Goal: Task Accomplishment & Management: Use online tool/utility

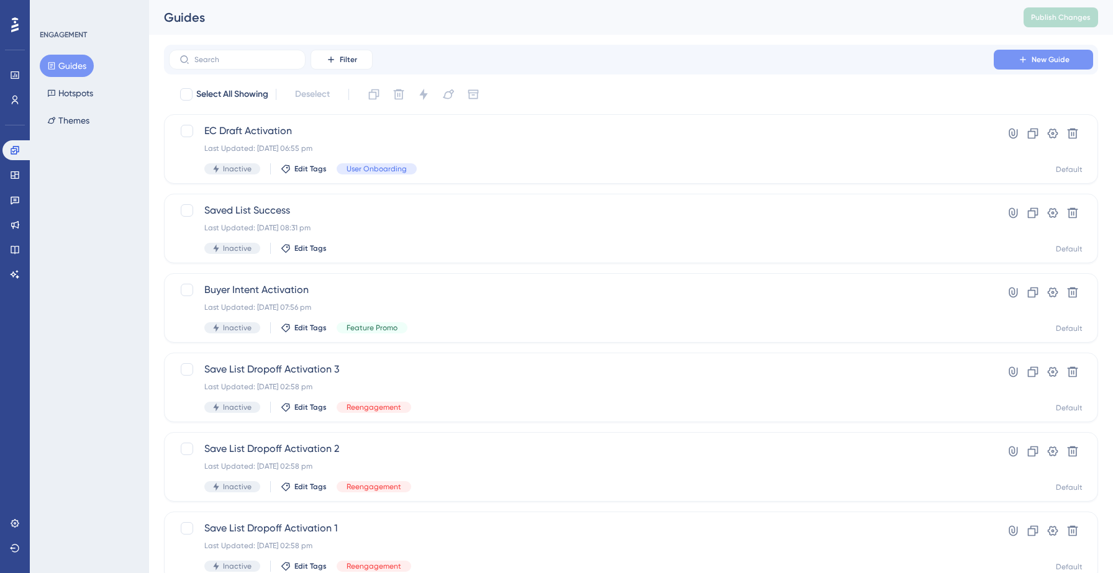
click at [1064, 58] on span "New Guide" at bounding box center [1051, 60] width 38 height 10
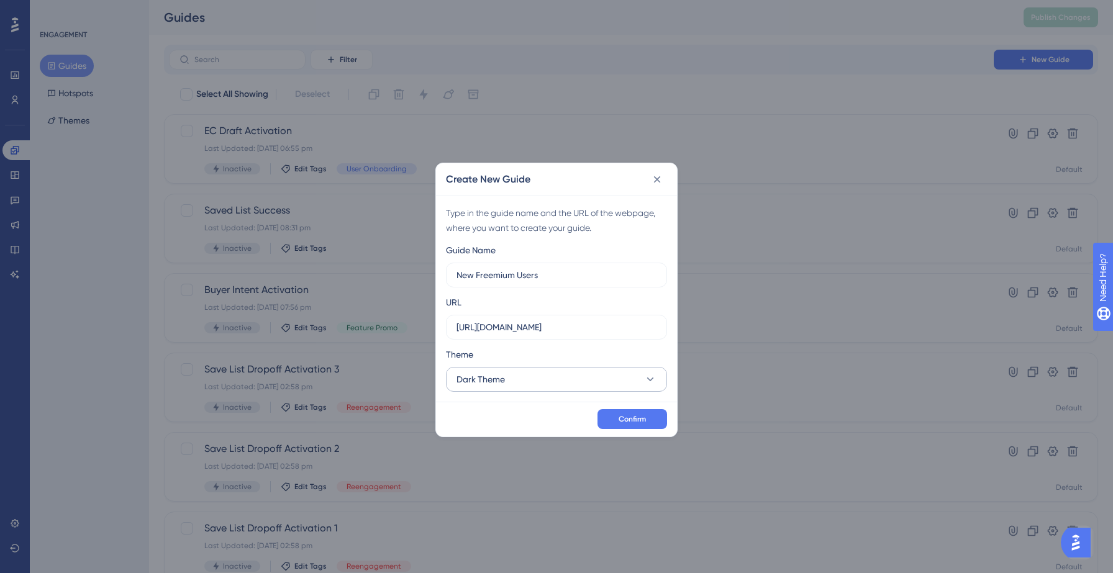
type input "New Freemium Users"
click at [609, 387] on button "Dark Theme" at bounding box center [556, 379] width 221 height 25
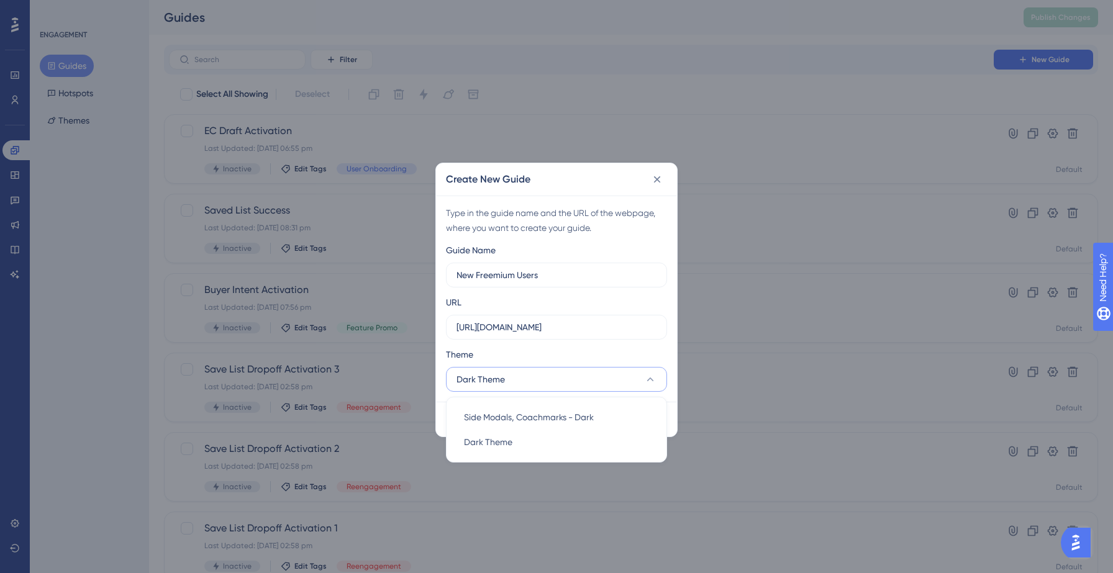
click at [623, 349] on div "Theme" at bounding box center [556, 357] width 221 height 20
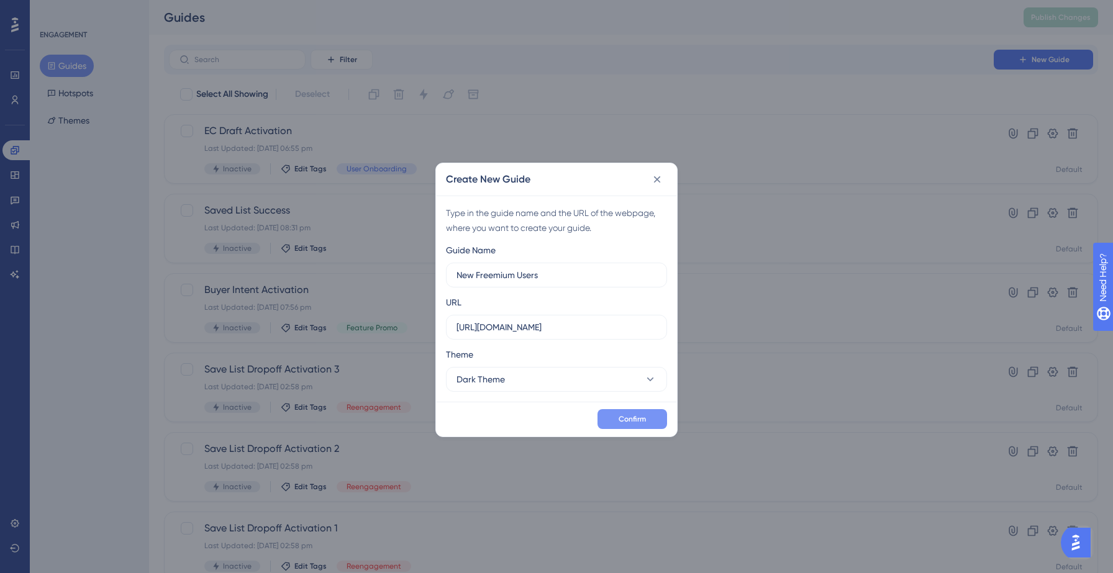
click at [636, 413] on button "Confirm" at bounding box center [633, 419] width 70 height 20
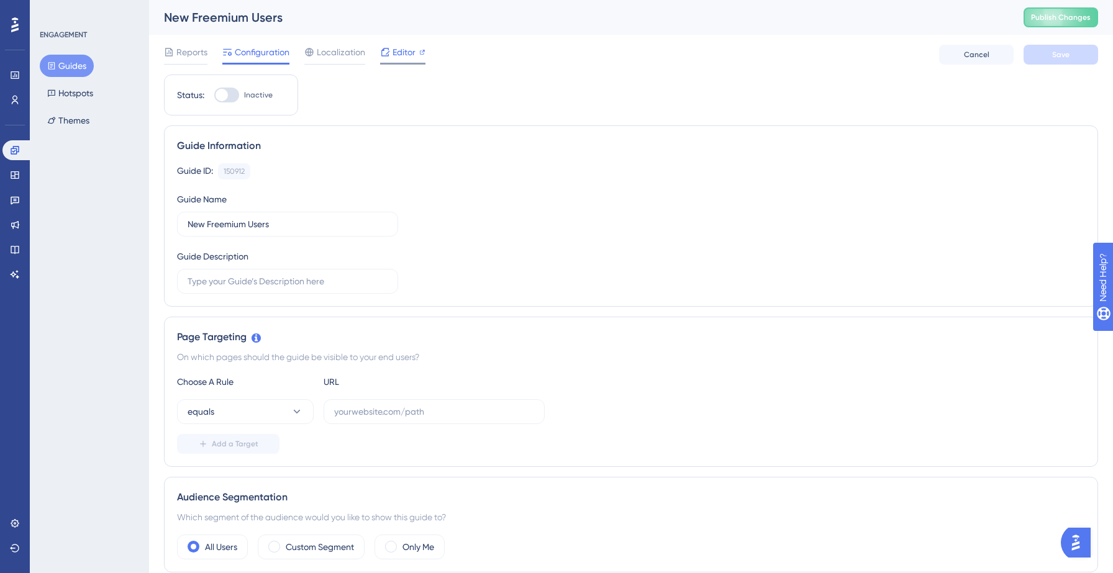
click at [394, 56] on span "Editor" at bounding box center [404, 52] width 23 height 15
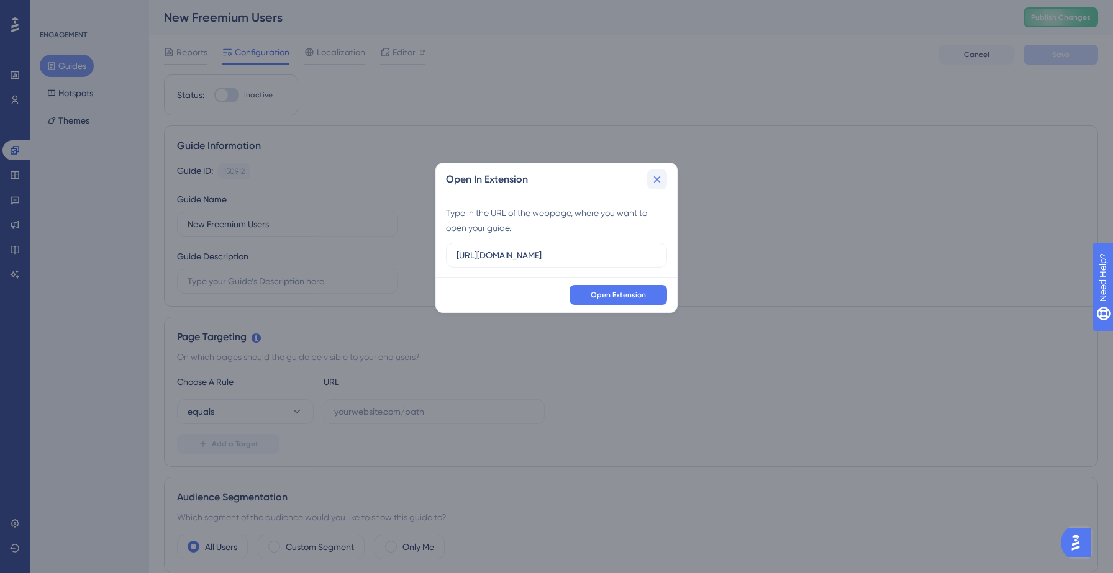
click at [659, 180] on icon at bounding box center [657, 179] width 12 height 12
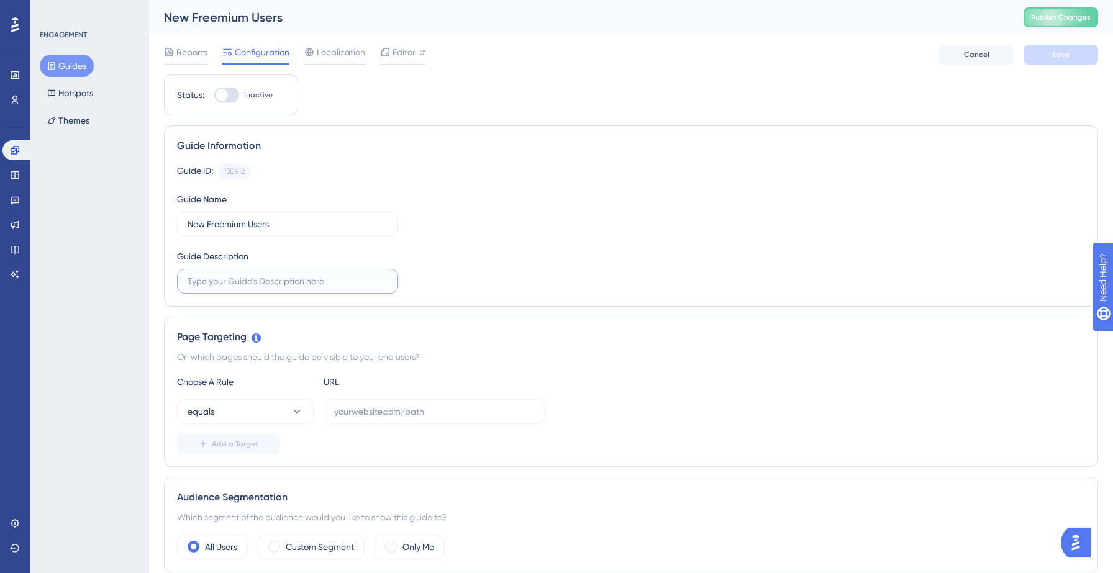
click at [246, 278] on input "text" at bounding box center [288, 282] width 200 height 14
click at [262, 226] on input "New Freemium Users" at bounding box center [288, 224] width 200 height 14
click at [242, 279] on input "text" at bounding box center [288, 282] width 200 height 14
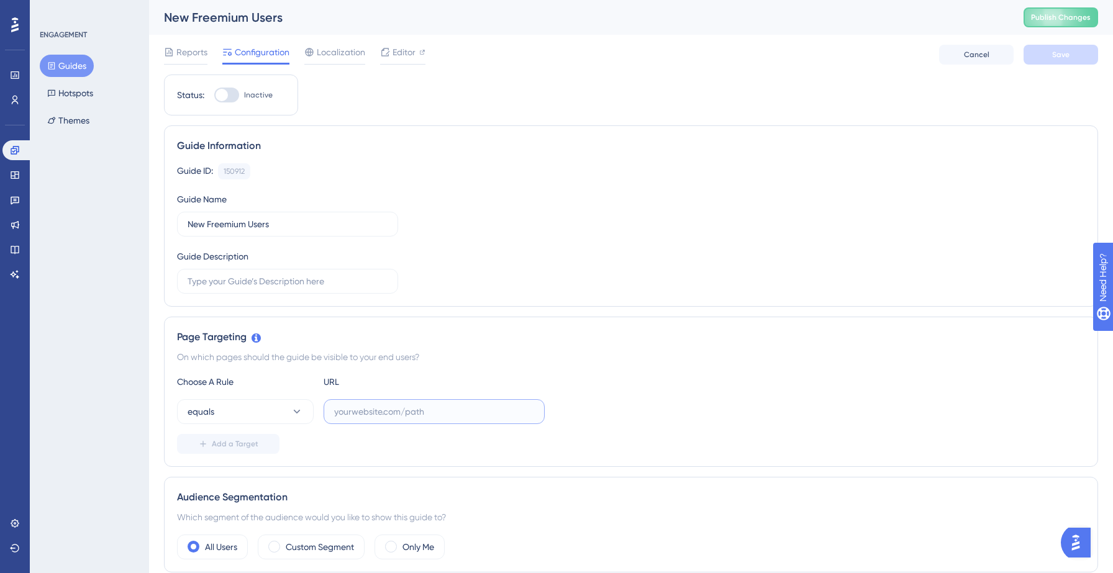
click at [353, 408] on input "text" at bounding box center [434, 412] width 200 height 14
click at [429, 173] on div "Guide ID: 150912 Copy" at bounding box center [631, 171] width 908 height 16
click at [75, 65] on button "Guides" at bounding box center [67, 66] width 54 height 22
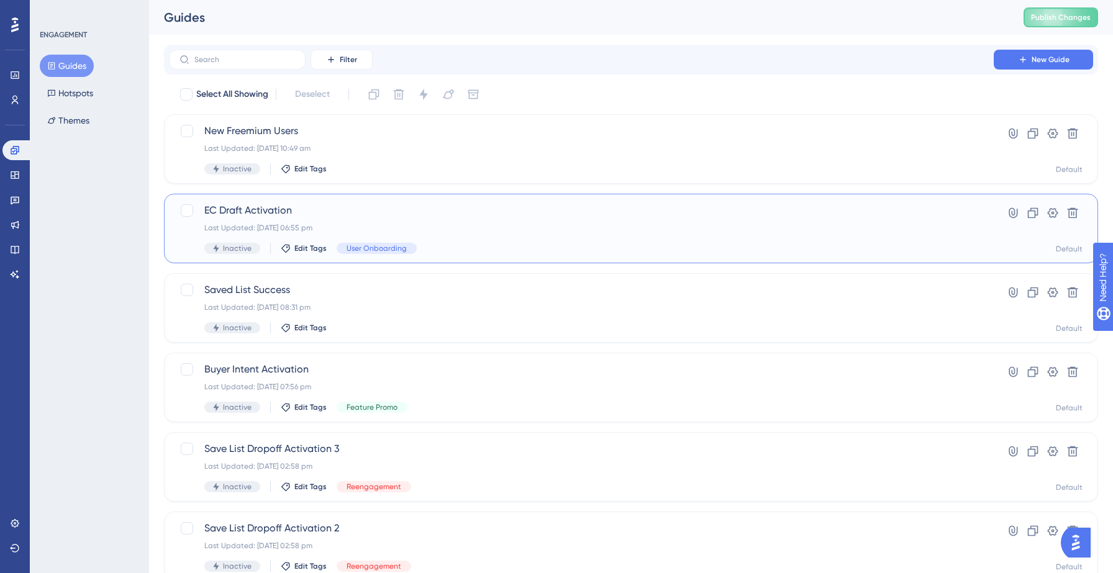
click at [309, 200] on div "EC Draft Activation Last Updated: 19 Aug 2025 06:55 pm Inactive Edit Tags User …" at bounding box center [631, 229] width 934 height 70
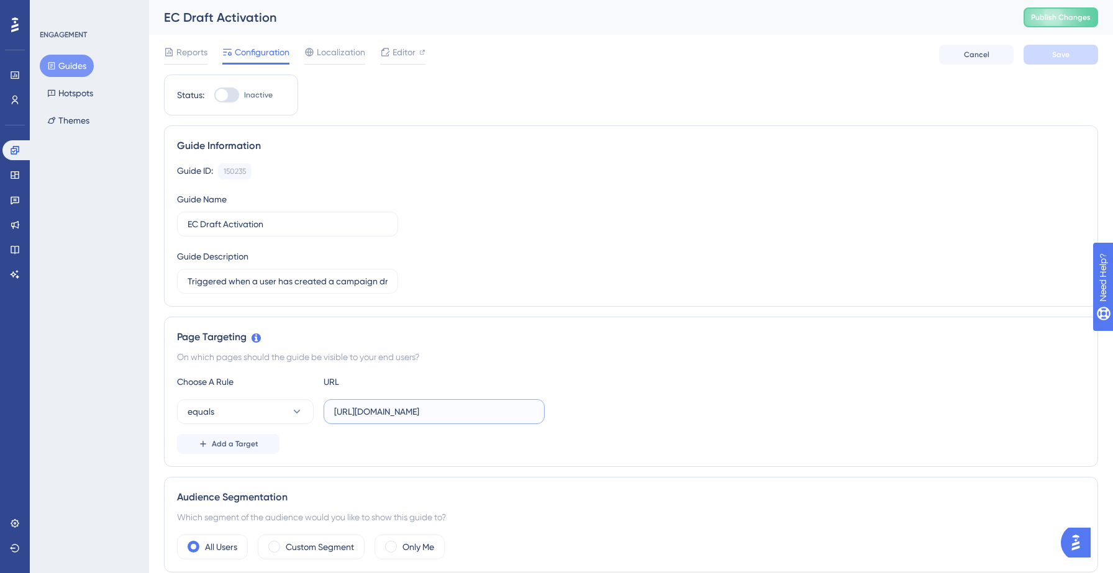
click at [417, 414] on input "https://yellowstone.salesgenie.com/" at bounding box center [434, 412] width 200 height 14
click at [556, 237] on div "Guide ID: 150235 Copy Guide Name EC Draft Activation Guide Description Triggere…" at bounding box center [631, 228] width 908 height 130
click at [71, 71] on button "Guides" at bounding box center [67, 66] width 54 height 22
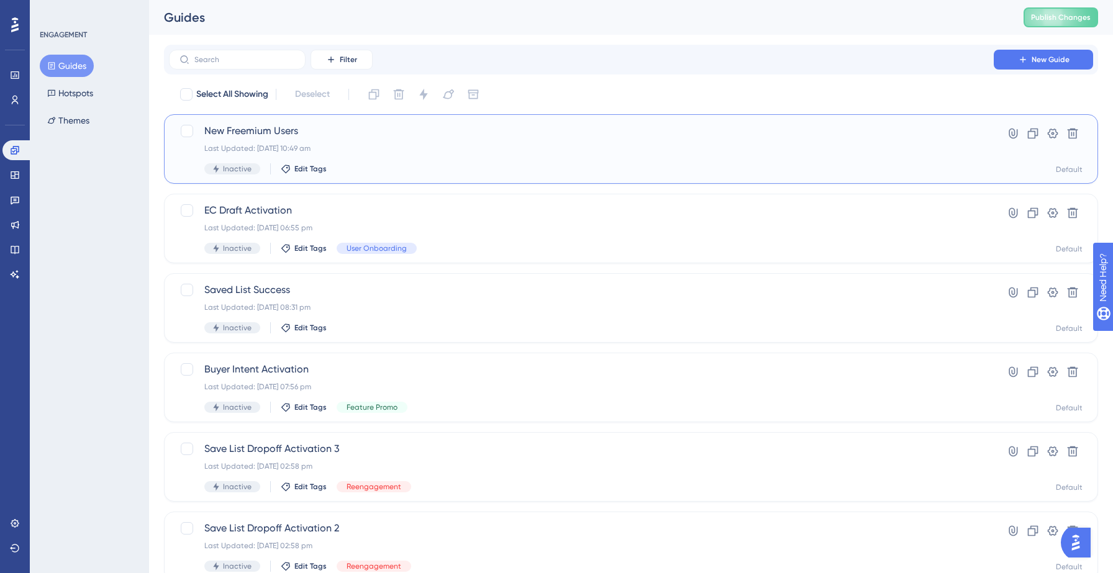
click at [258, 130] on span "New Freemium Users" at bounding box center [581, 131] width 754 height 15
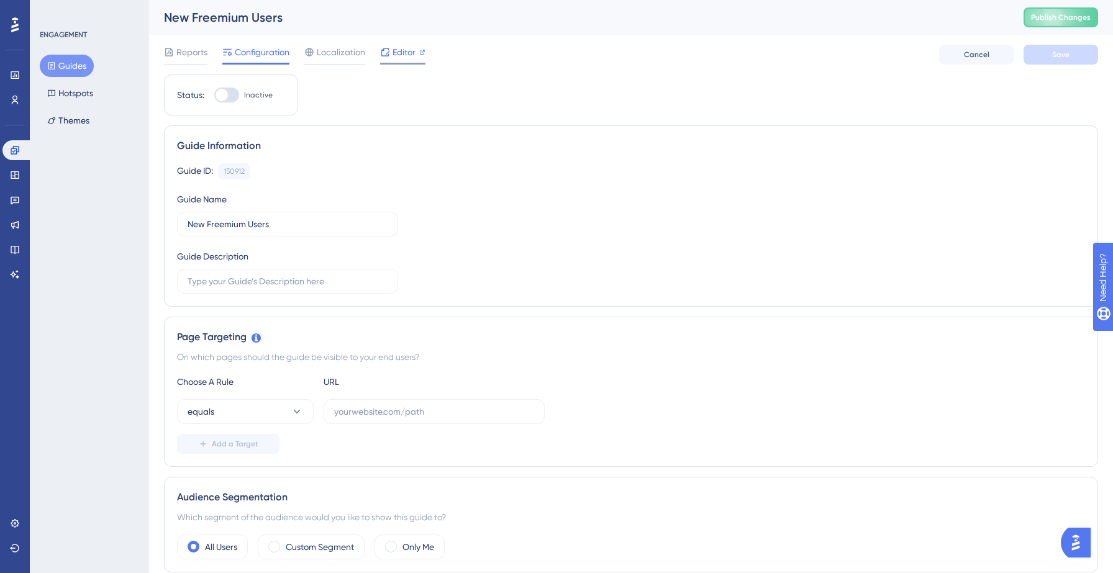
click at [401, 53] on span "Editor" at bounding box center [404, 52] width 23 height 15
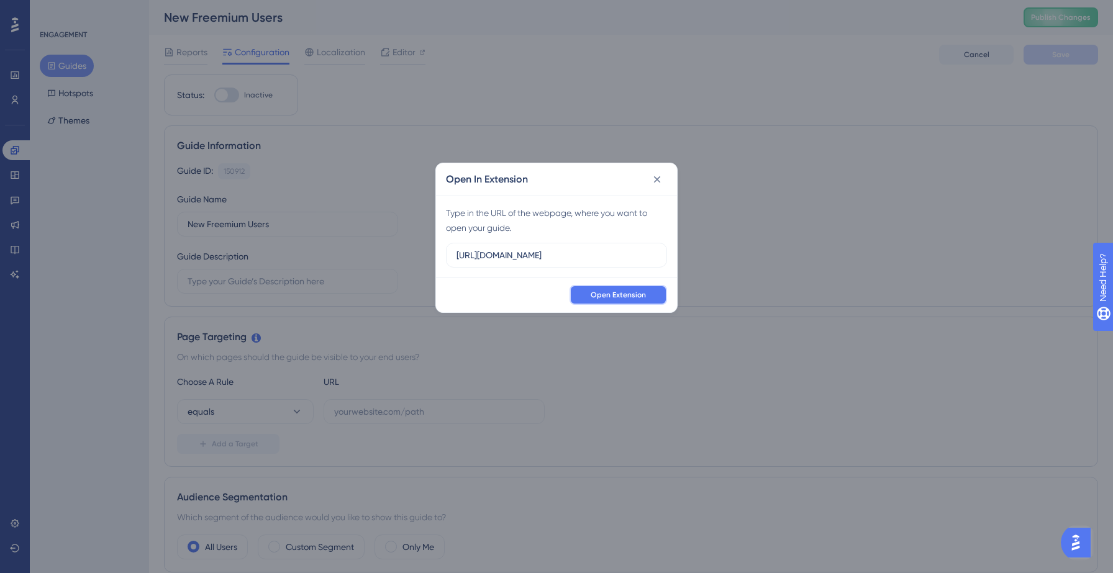
click at [624, 297] on span "Open Extension" at bounding box center [618, 295] width 55 height 10
click at [652, 181] on icon at bounding box center [657, 179] width 12 height 12
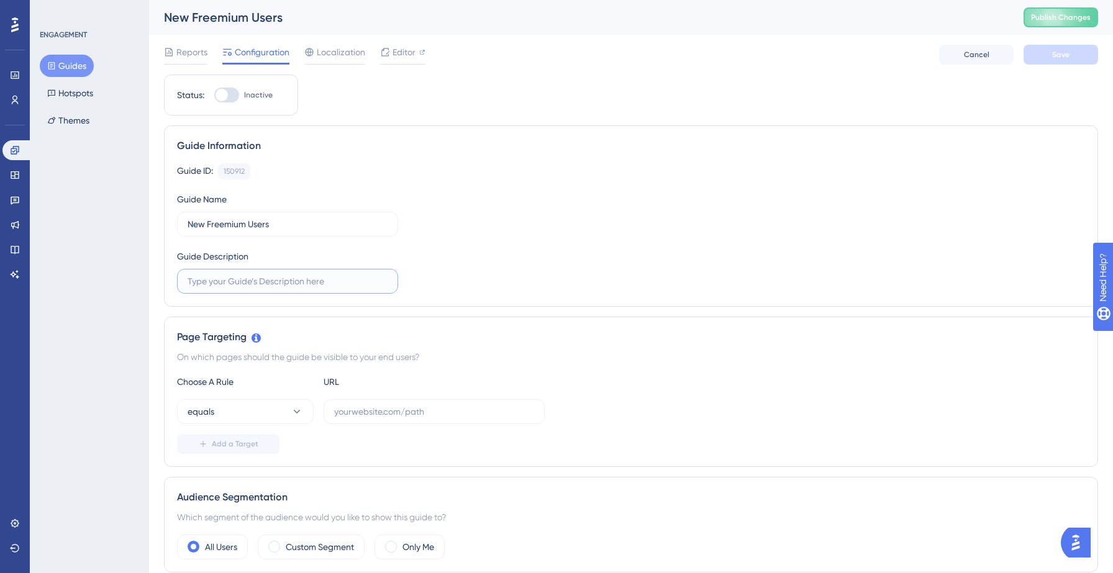
click at [247, 279] on input "text" at bounding box center [288, 282] width 200 height 14
click at [230, 218] on input "New Freemium Users" at bounding box center [288, 224] width 200 height 14
click at [229, 280] on input "text" at bounding box center [288, 282] width 200 height 14
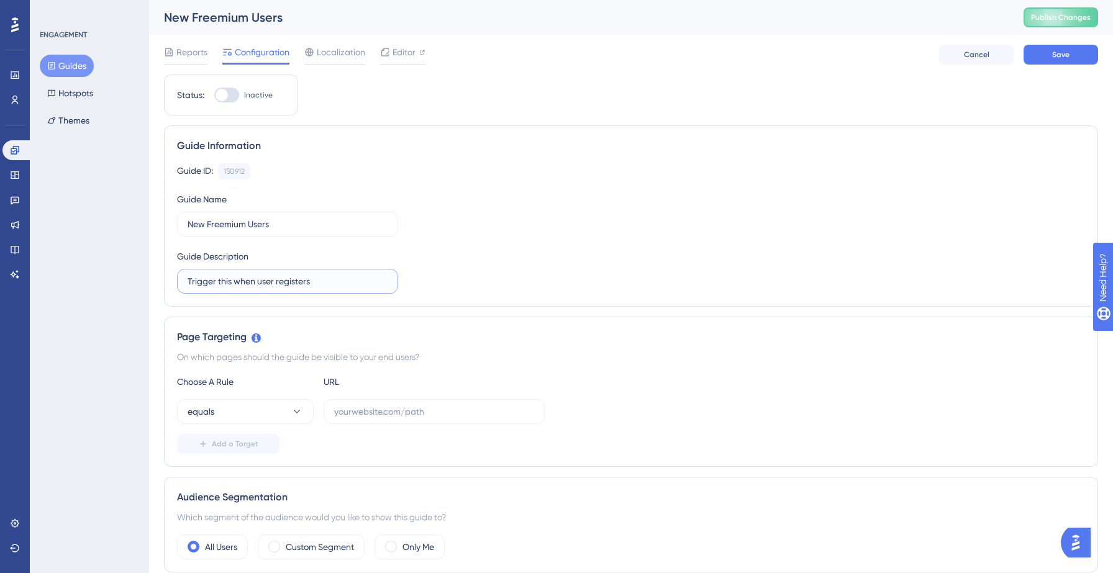
type input "Trigger this when user registers"
click at [486, 257] on div "Guide ID: 150912 Copy Guide Name New Freemium Users Guide Description Trigger t…" at bounding box center [631, 228] width 908 height 130
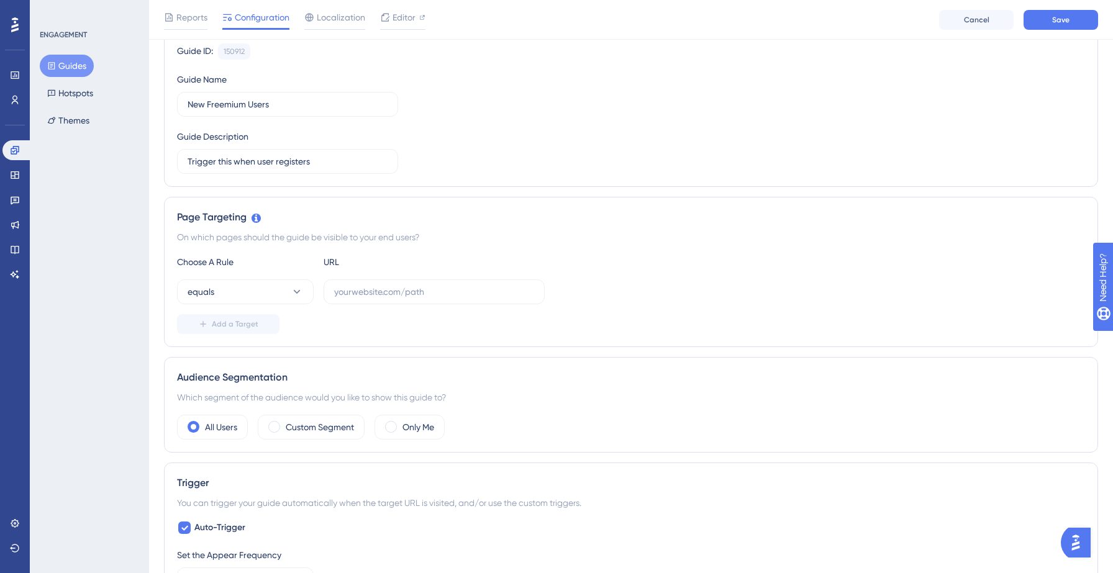
scroll to position [129, 0]
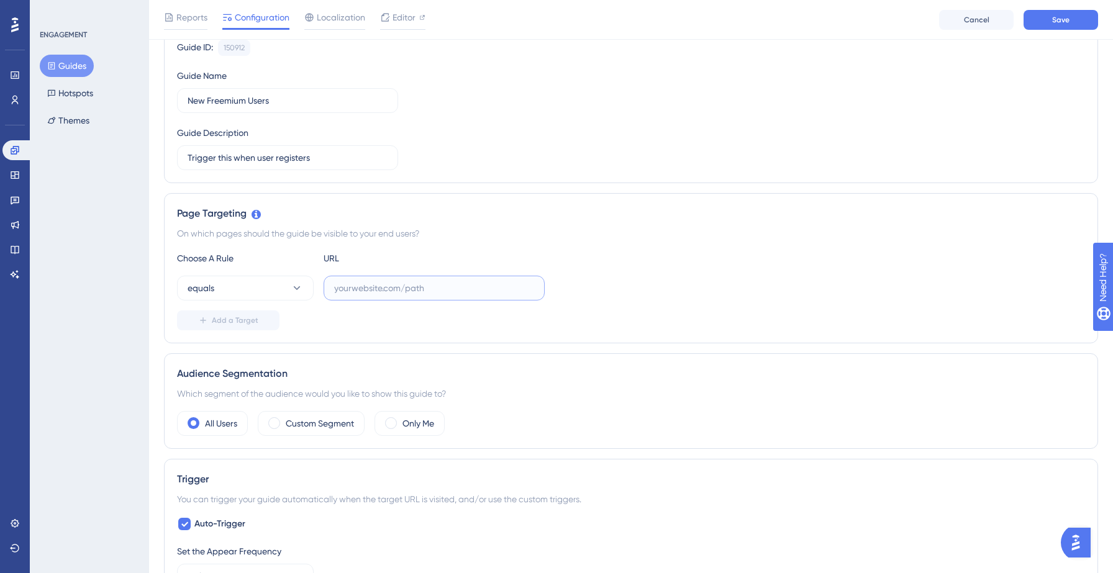
click at [412, 293] on input "text" at bounding box center [434, 288] width 200 height 14
paste input "https://yellowstone.salesgenie.com/"
type input "https://yellowstone.salesgenie.com/"
click at [615, 298] on div "equals https://yellowstone.salesgenie.com/" at bounding box center [631, 288] width 908 height 25
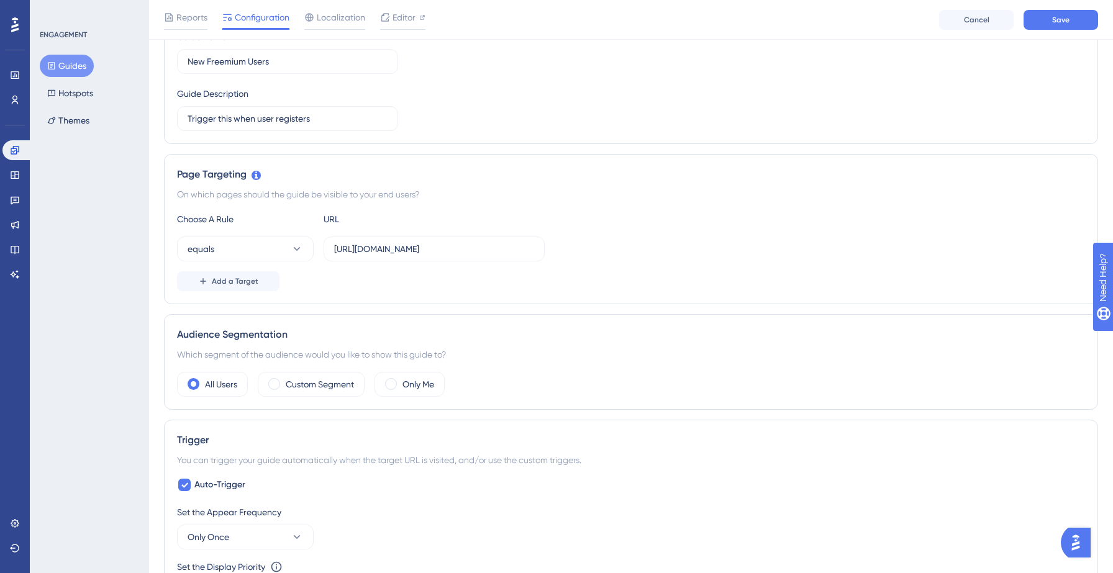
scroll to position [170, 0]
click at [280, 249] on button "equals" at bounding box center [245, 246] width 137 height 25
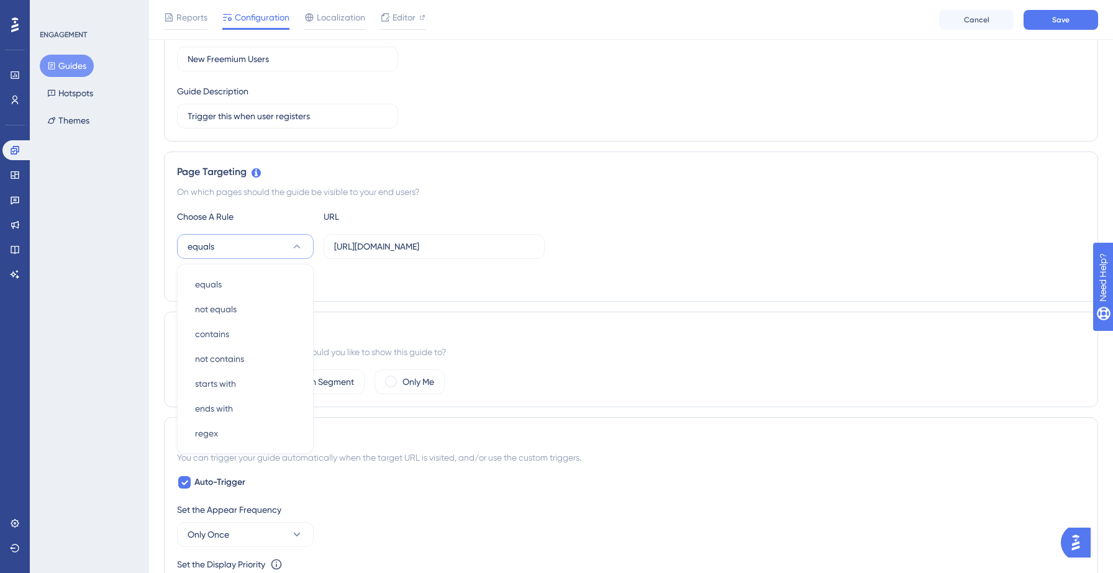
scroll to position [242, 0]
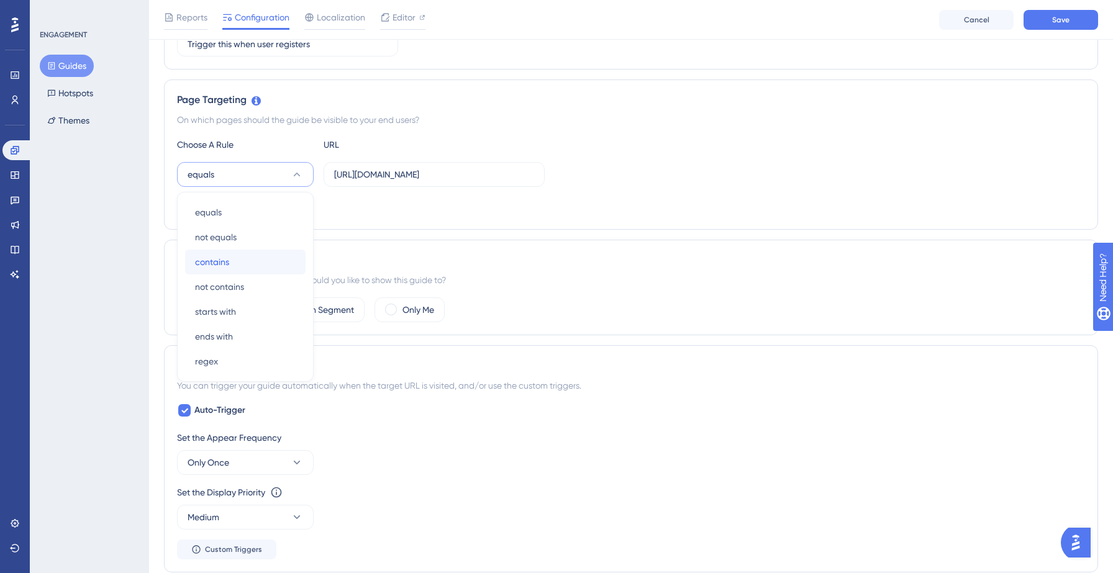
click at [247, 263] on div "contains contains" at bounding box center [245, 262] width 101 height 25
click at [252, 207] on span "Add a Target" at bounding box center [235, 207] width 47 height 10
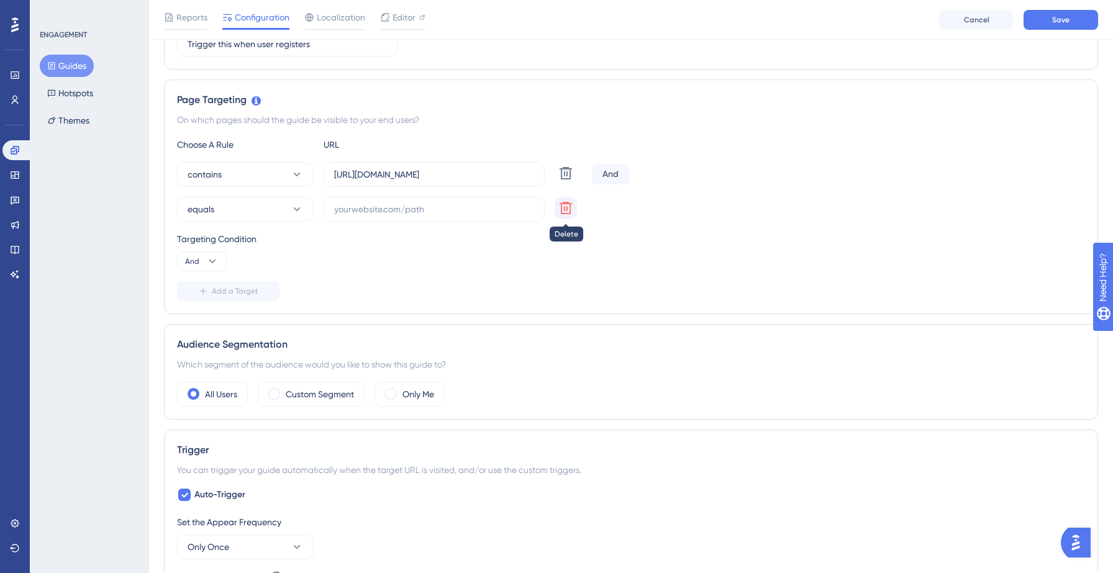
click at [567, 181] on icon at bounding box center [566, 173] width 15 height 15
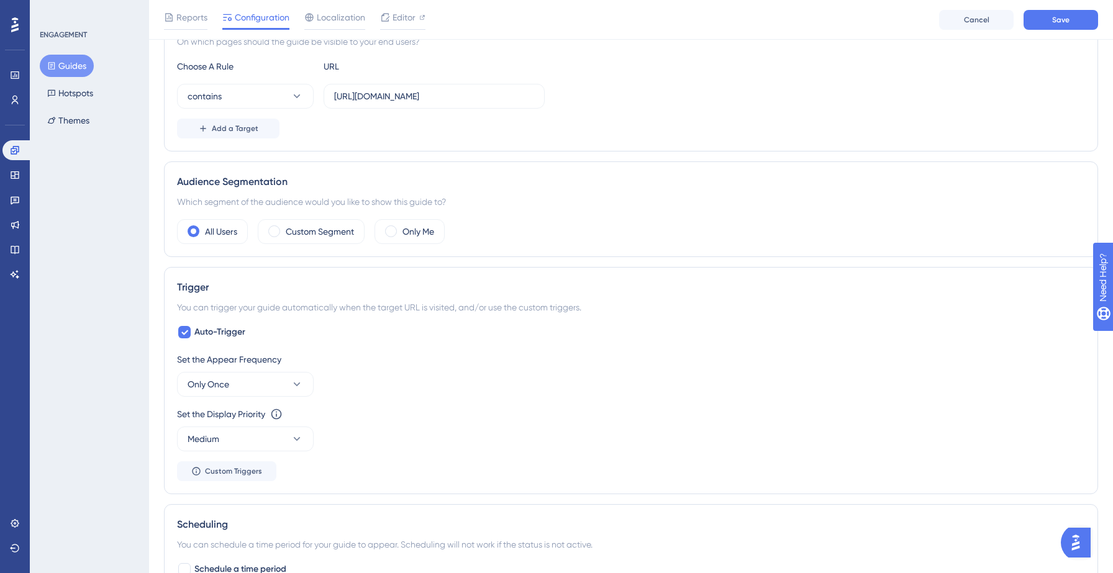
scroll to position [322, 0]
click at [315, 229] on label "Custom Segment" at bounding box center [320, 229] width 68 height 15
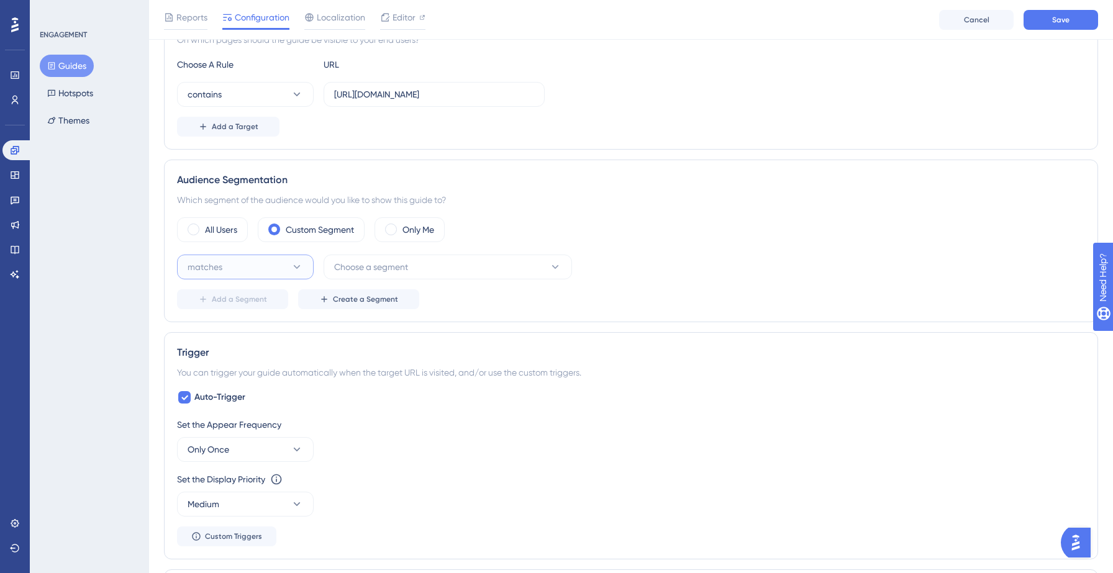
click at [282, 260] on button "matches" at bounding box center [245, 267] width 137 height 25
click at [363, 260] on span "Choose a segment" at bounding box center [371, 267] width 74 height 15
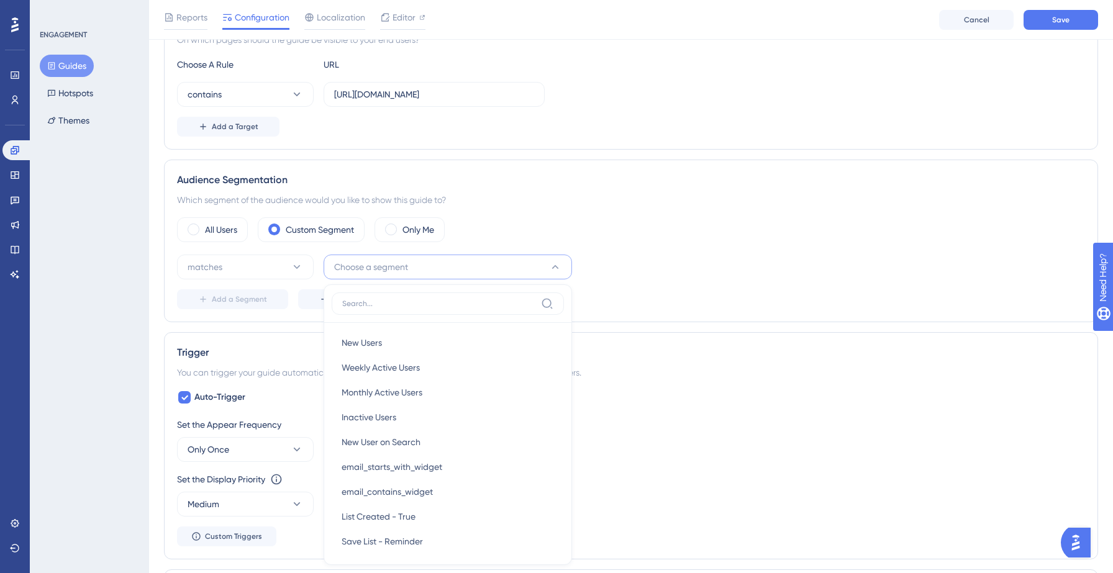
scroll to position [458, 0]
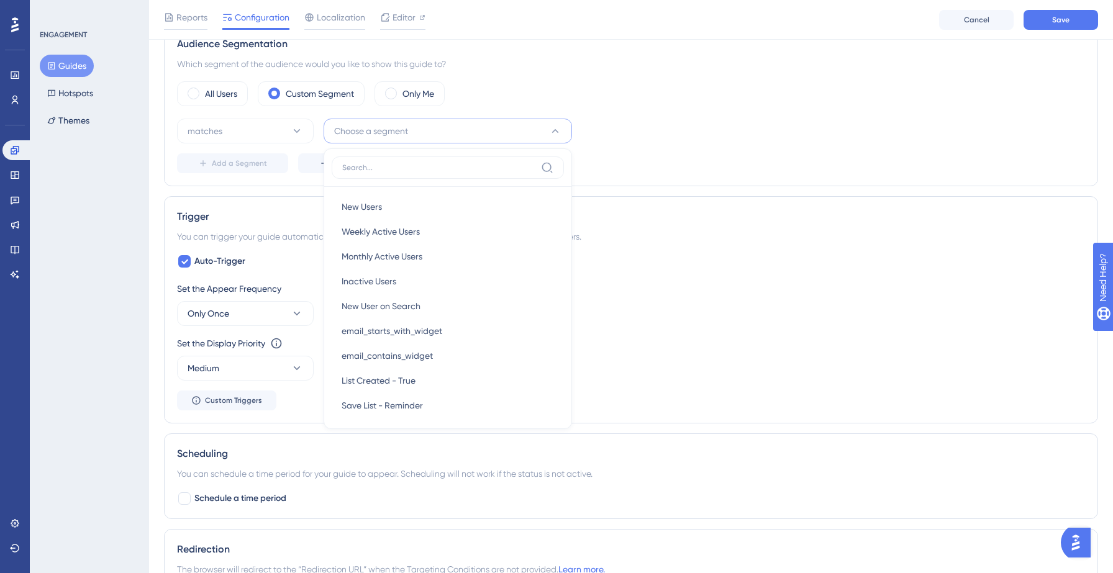
click at [637, 157] on div "Add a Segment Create a Segment" at bounding box center [631, 163] width 908 height 20
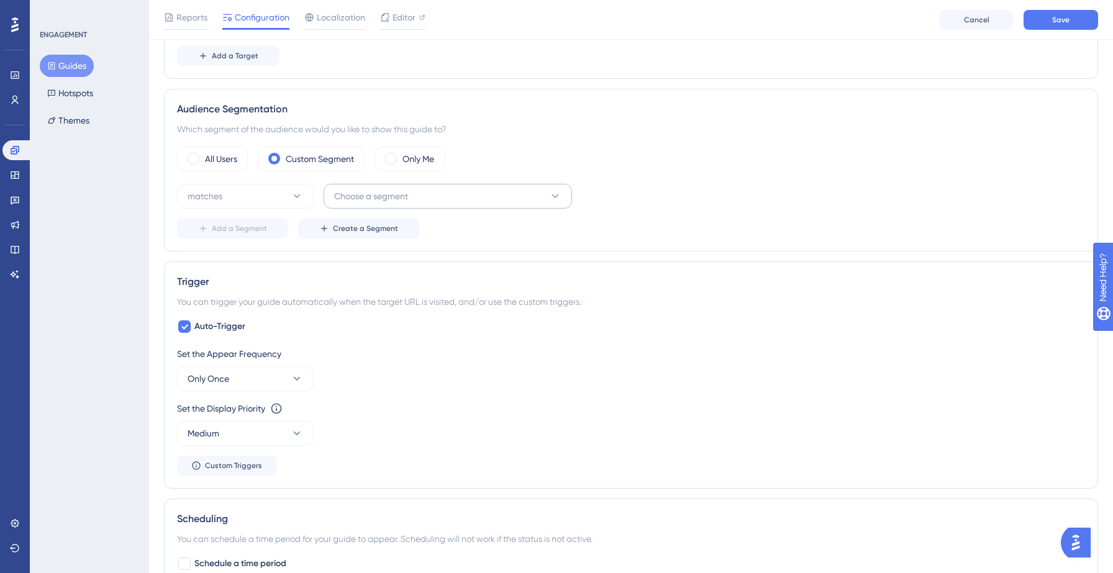
scroll to position [393, 0]
click at [410, 161] on label "Only Me" at bounding box center [419, 159] width 32 height 15
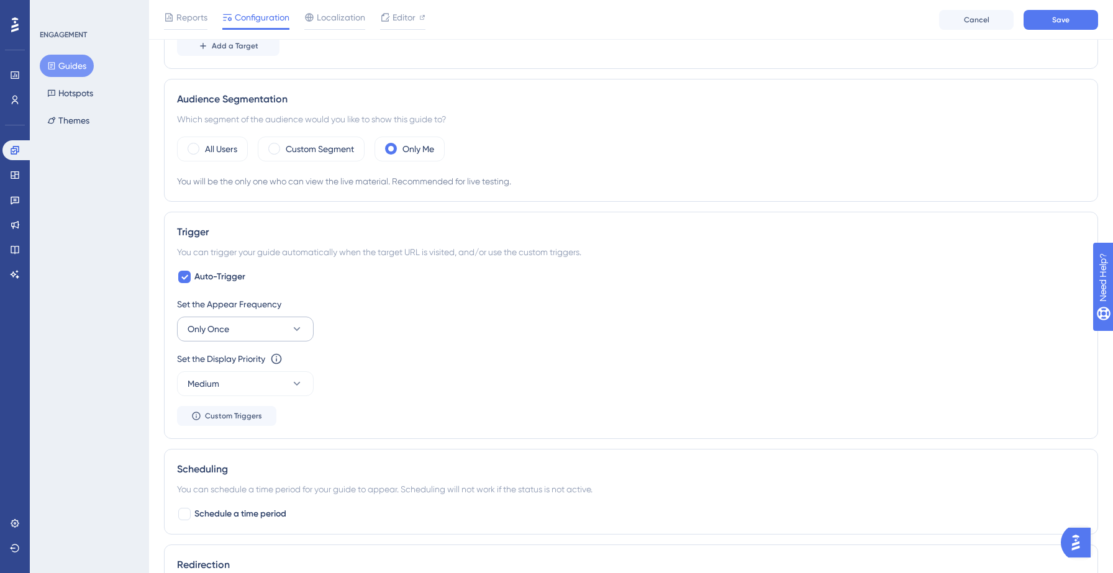
scroll to position [404, 0]
click at [263, 325] on button "Only Once" at bounding box center [245, 328] width 137 height 25
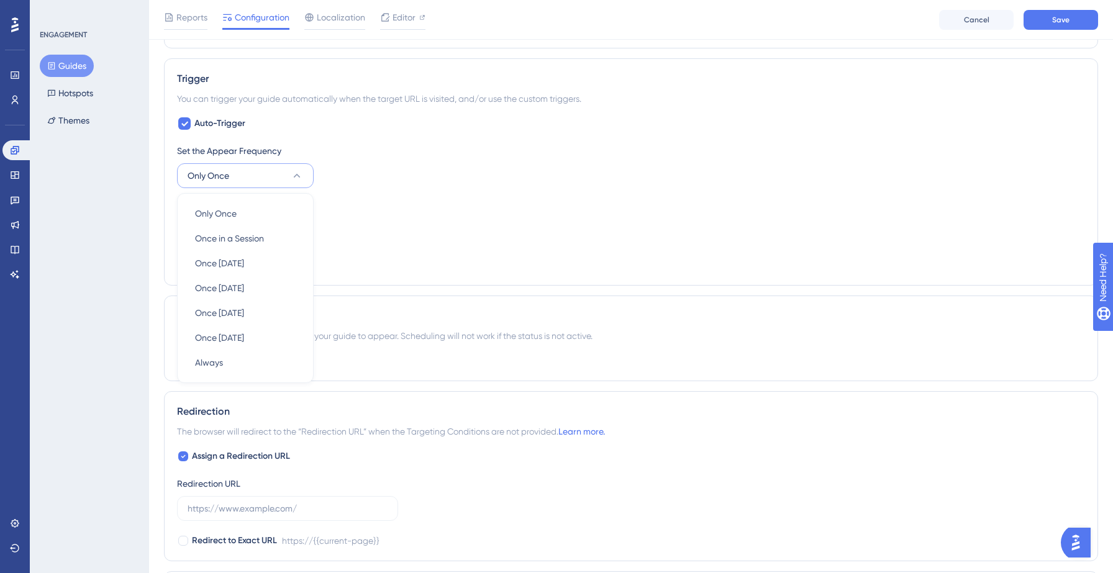
click at [339, 184] on div "Set the Appear Frequency Only Once Only Once Only Once Once in a Session Once i…" at bounding box center [631, 166] width 908 height 45
click at [257, 180] on button "Only Once" at bounding box center [245, 175] width 137 height 25
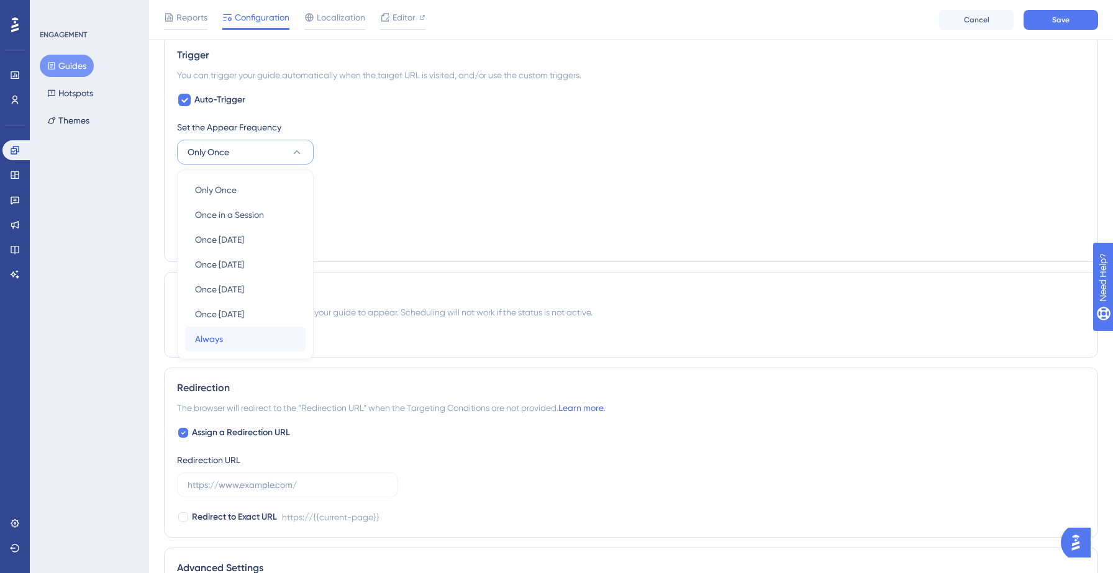
click at [223, 340] on div "Always Always" at bounding box center [245, 339] width 101 height 25
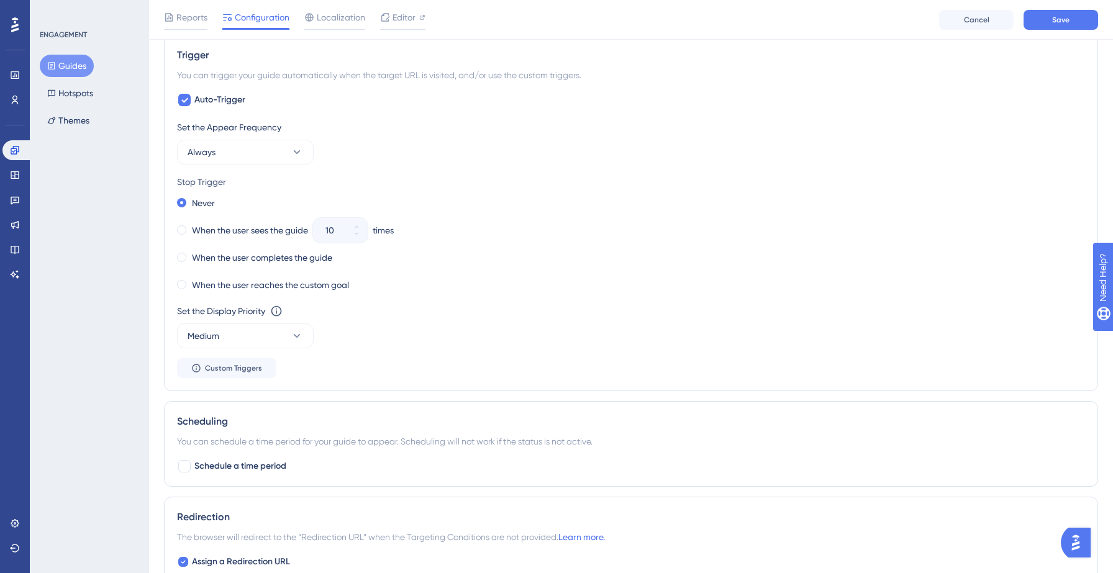
click at [411, 153] on div "Set the Appear Frequency Always" at bounding box center [631, 142] width 908 height 45
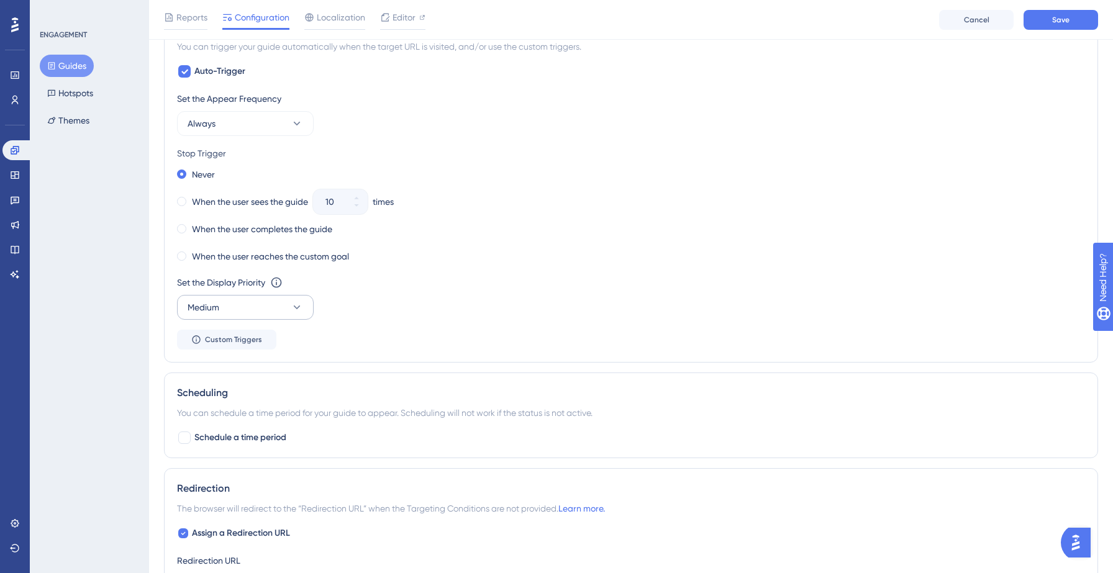
scroll to position [611, 0]
click at [286, 304] on button "Medium" at bounding box center [245, 305] width 137 height 25
click at [352, 298] on div "Set the Display Priority This option will set the display priority between auto…" at bounding box center [631, 295] width 908 height 45
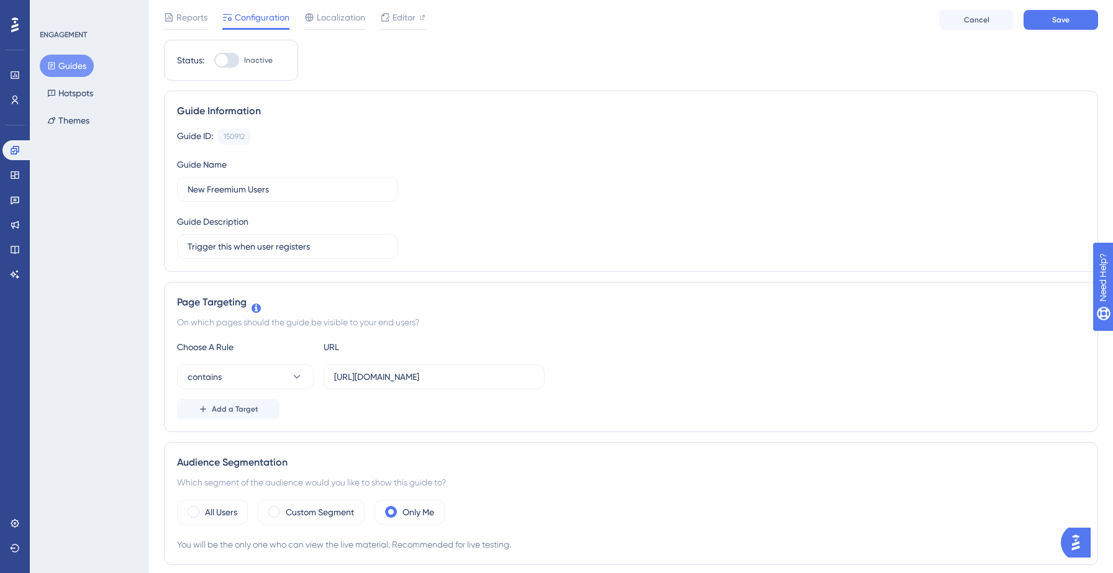
scroll to position [0, 0]
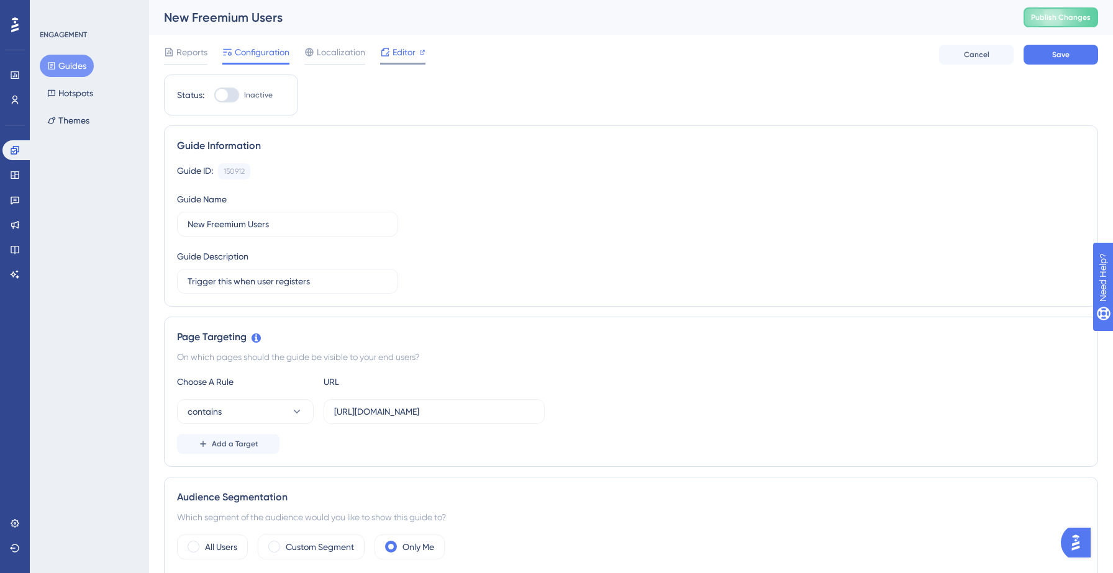
click at [394, 55] on span "Editor" at bounding box center [404, 52] width 23 height 15
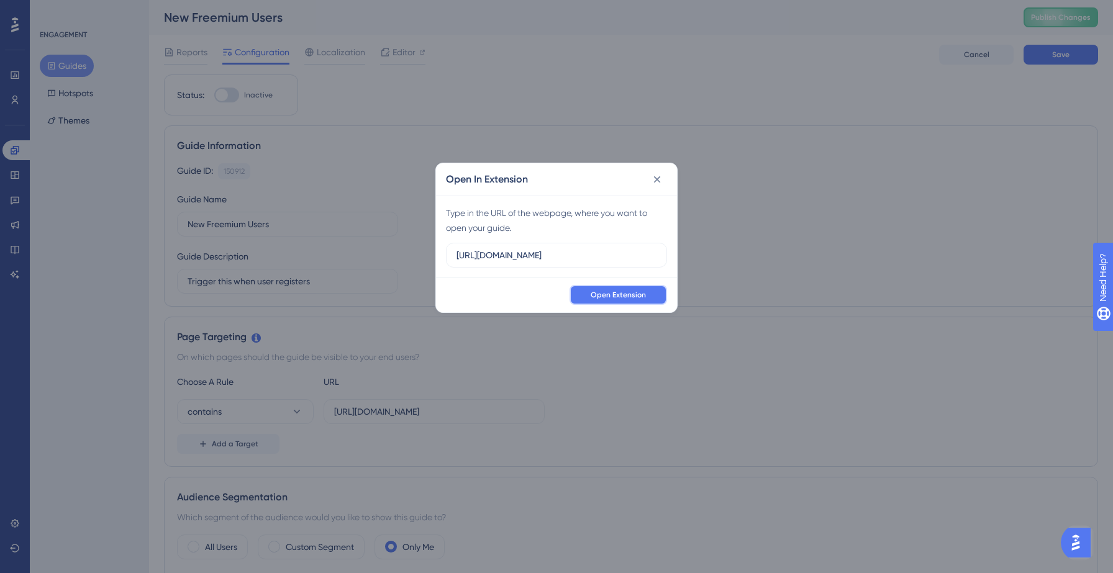
click at [617, 299] on span "Open Extension" at bounding box center [618, 295] width 55 height 10
click at [627, 288] on button "Open Extension" at bounding box center [619, 295] width 98 height 20
click at [654, 179] on icon at bounding box center [657, 179] width 12 height 12
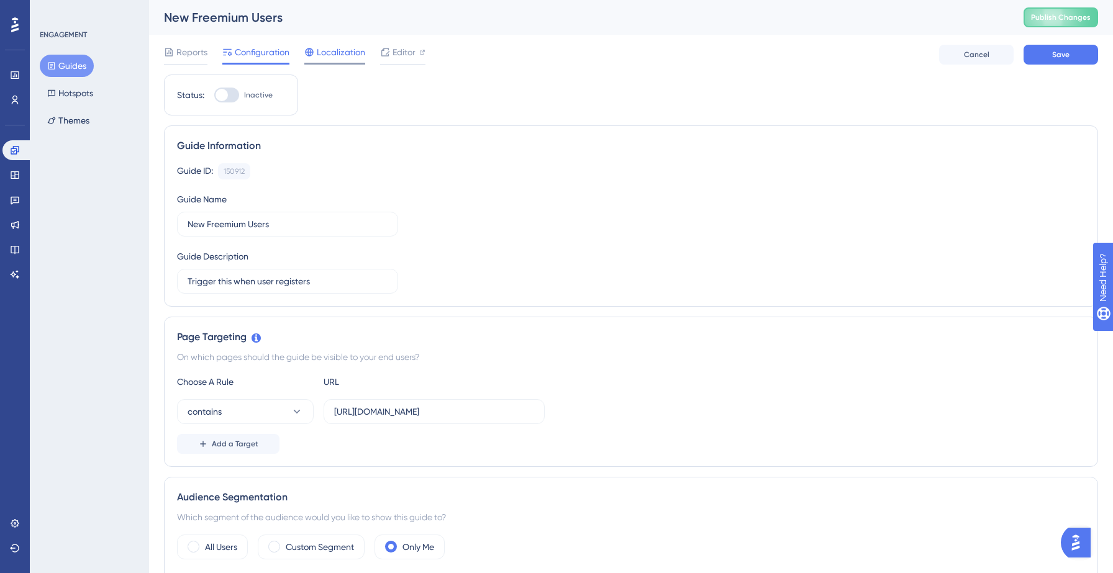
click at [334, 56] on span "Localization" at bounding box center [341, 52] width 48 height 15
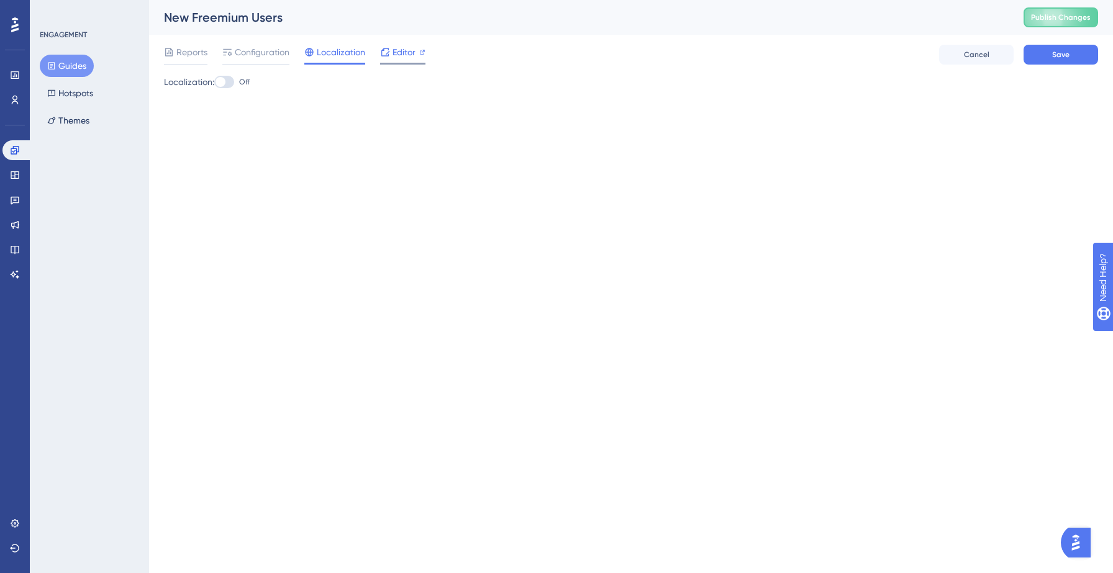
click at [394, 57] on span "Editor" at bounding box center [404, 52] width 23 height 15
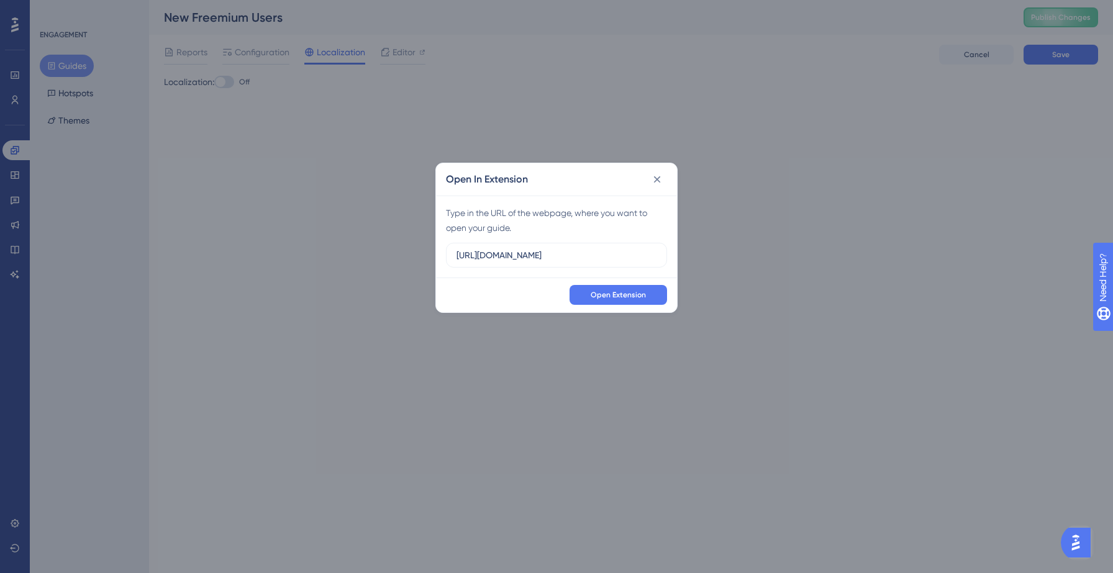
click at [244, 45] on div "Open In Extension Type in the URL of the webpage, where you want to open your g…" at bounding box center [556, 286] width 1113 height 573
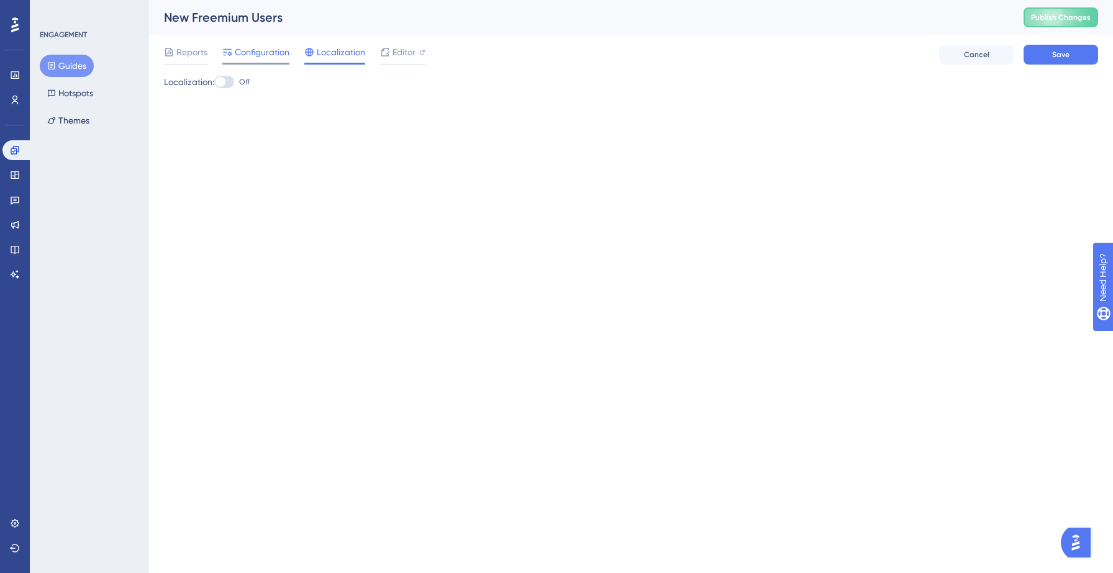
click at [283, 56] on span "Configuration" at bounding box center [262, 52] width 55 height 15
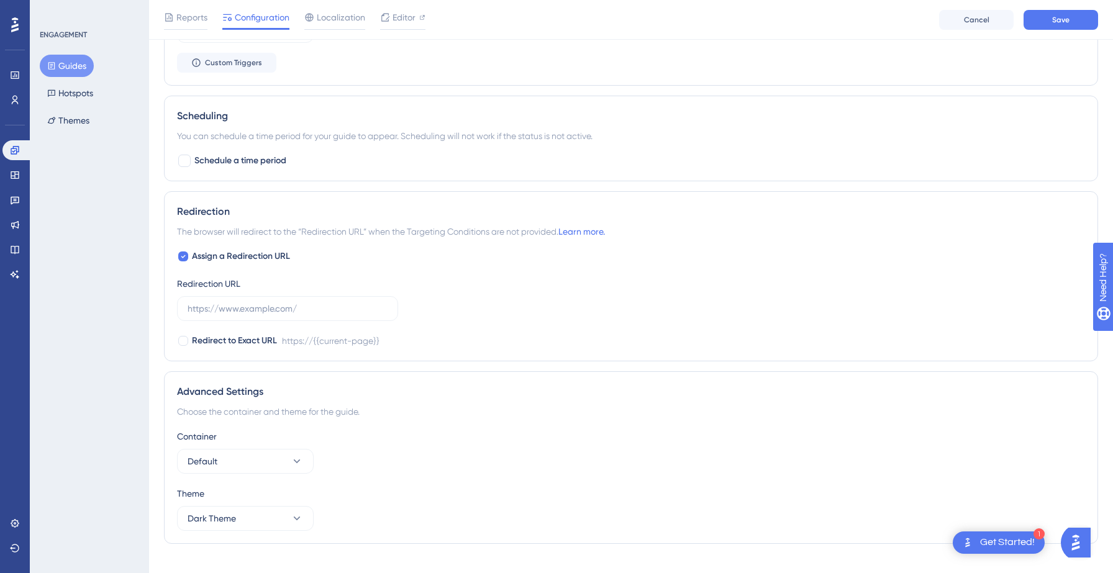
scroll to position [891, 0]
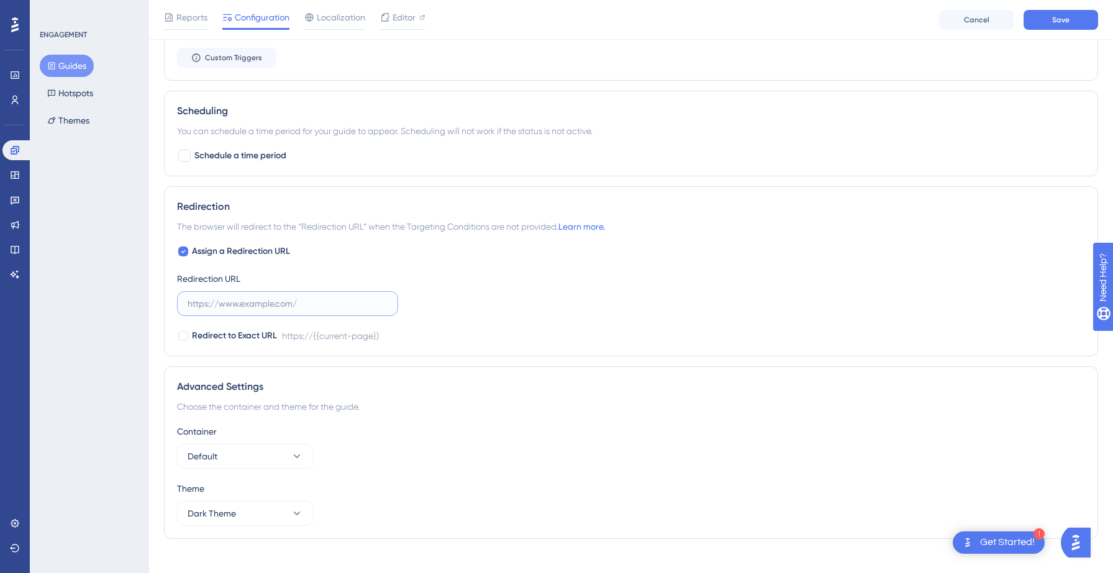
click at [248, 301] on input "text" at bounding box center [288, 304] width 200 height 14
type input "h"
type input "https://login.inboxable.com/"
click at [457, 319] on div "Assign a Redirection URL Redirection URL https://login.inboxable.com/ Redirect …" at bounding box center [631, 293] width 908 height 99
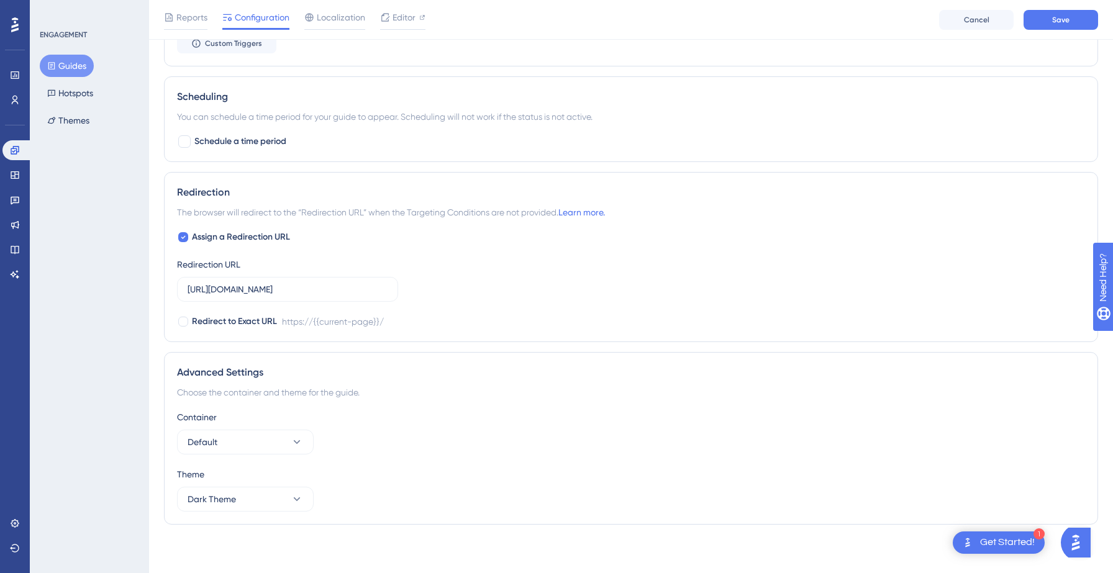
scroll to position [906, 0]
click at [549, 283] on div "Assign a Redirection URL Redirection URL https://login.inboxable.com/ Redirect …" at bounding box center [631, 278] width 908 height 99
click at [993, 539] on div "Get Started!" at bounding box center [1007, 543] width 55 height 14
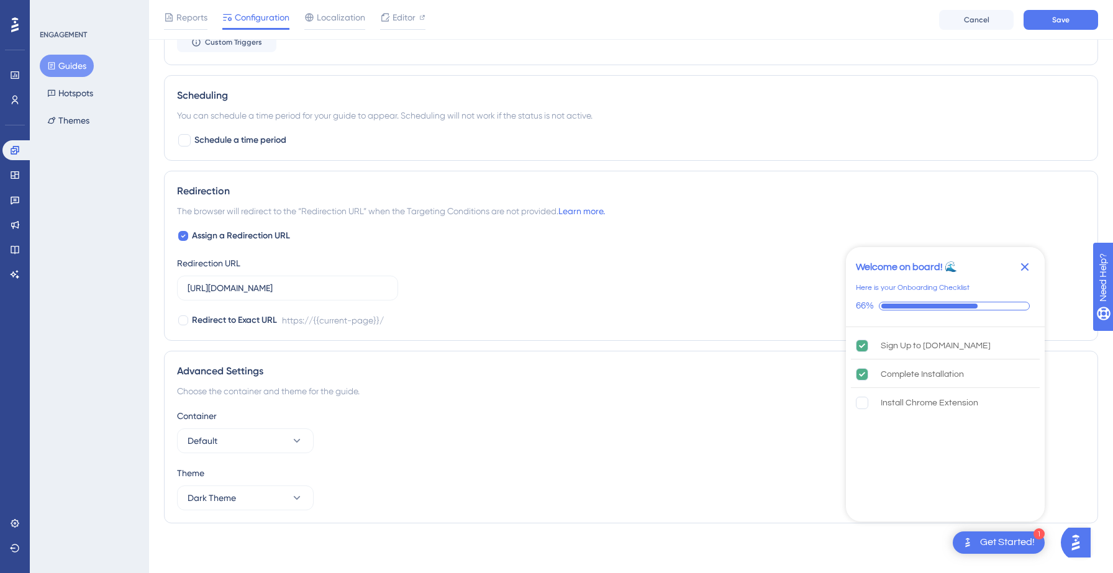
click at [1027, 262] on icon "Close Checklist" at bounding box center [1025, 267] width 15 height 15
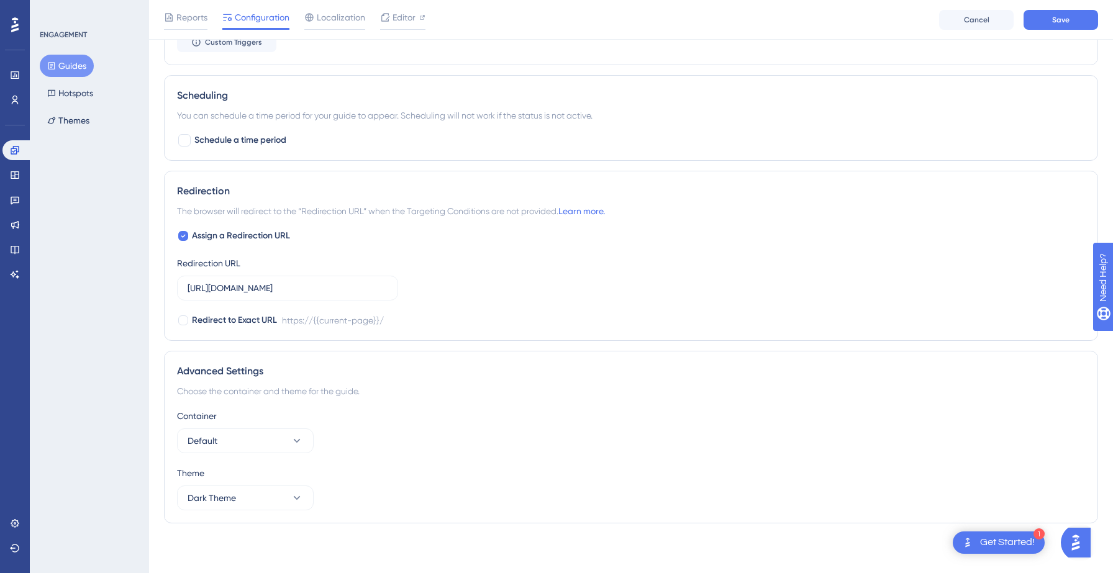
click at [1087, 544] on img "Open AI Assistant Launcher" at bounding box center [1076, 543] width 22 height 22
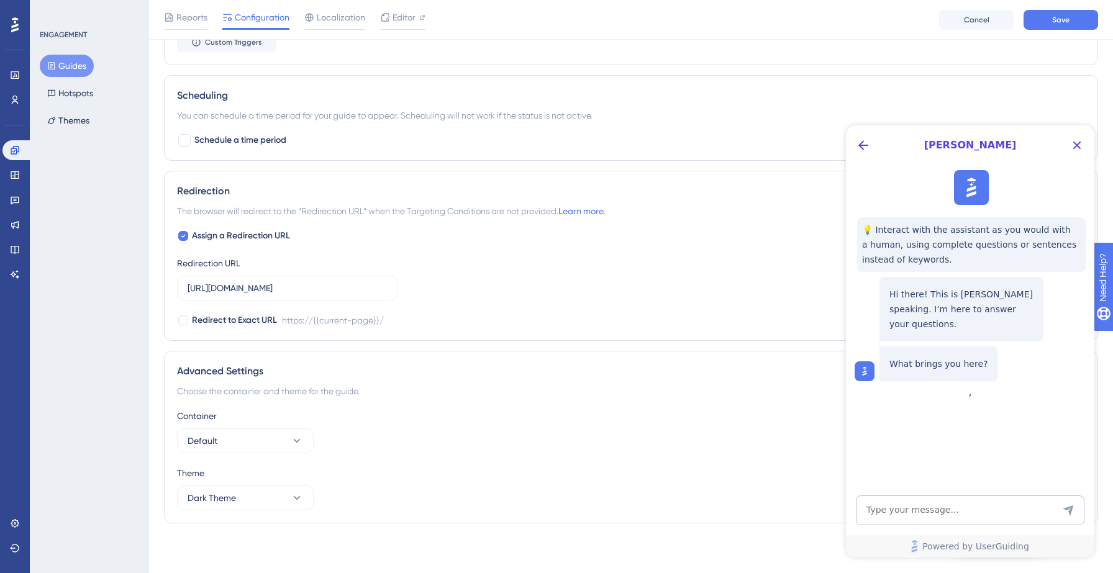
scroll to position [0, 0]
click at [773, 373] on div "Advanced Settings" at bounding box center [631, 371] width 908 height 15
click at [1074, 144] on icon "Close Button" at bounding box center [1077, 145] width 15 height 15
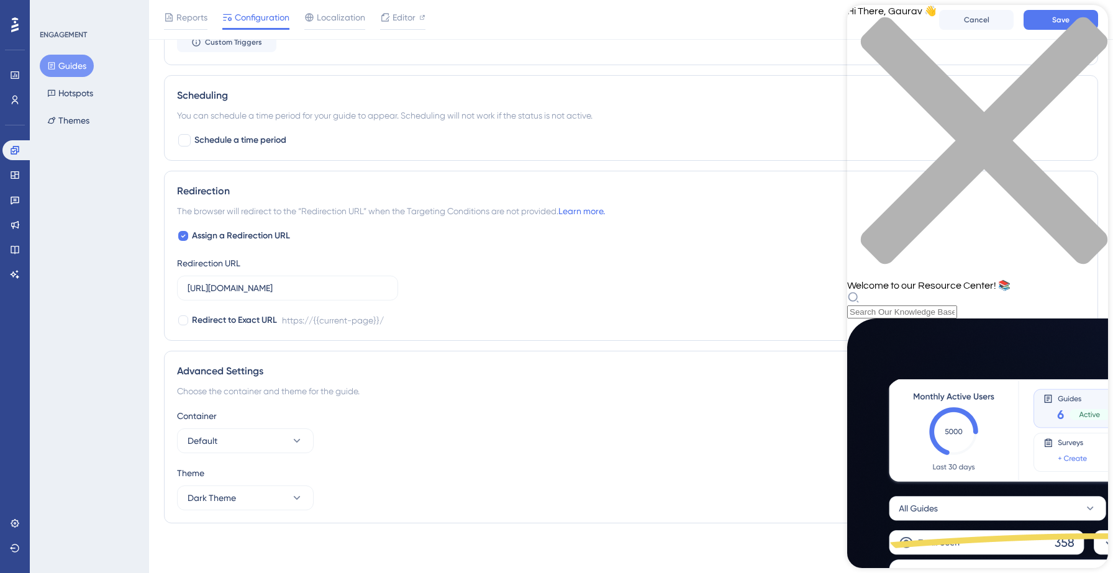
click at [1086, 30] on div "close resource center" at bounding box center [977, 148] width 261 height 263
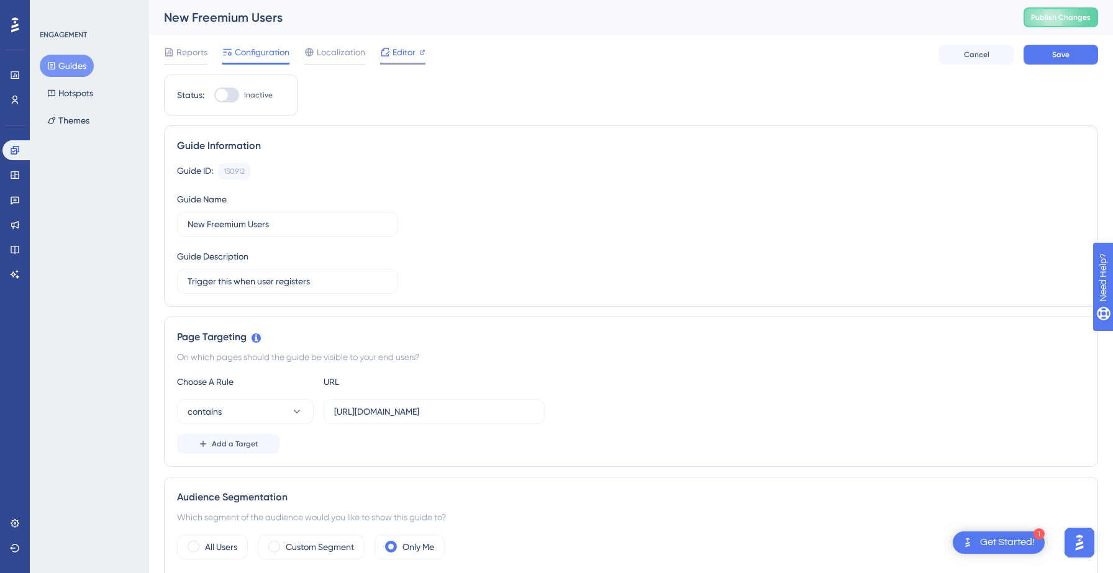
click at [406, 52] on span "Editor" at bounding box center [404, 52] width 23 height 15
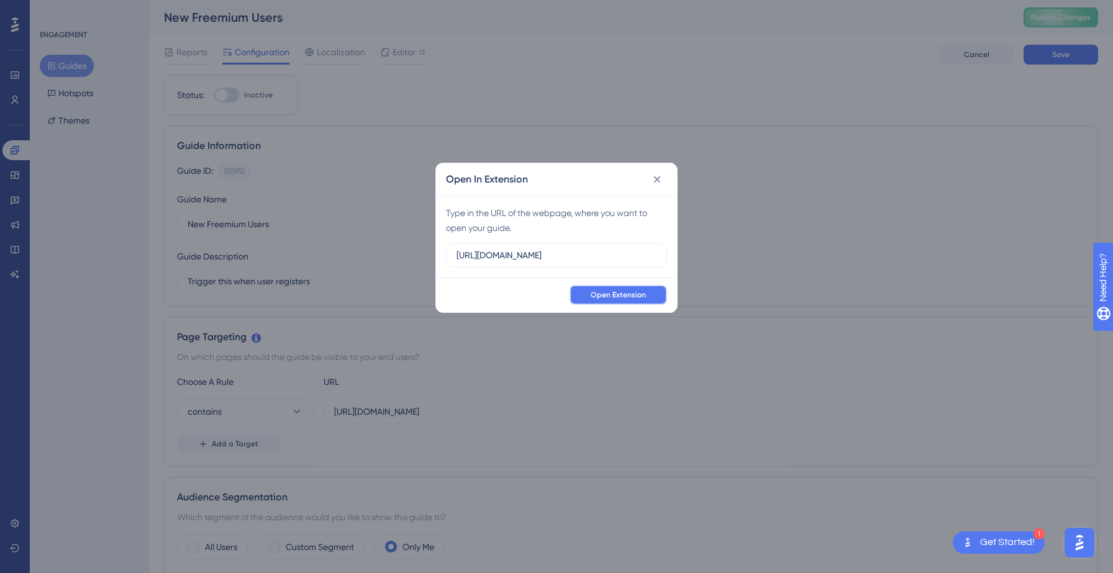
click at [639, 301] on button "Open Extension" at bounding box center [619, 295] width 98 height 20
click at [368, 29] on div "Open In Extension Type in the URL of the webpage, where you want to open your g…" at bounding box center [556, 286] width 1113 height 573
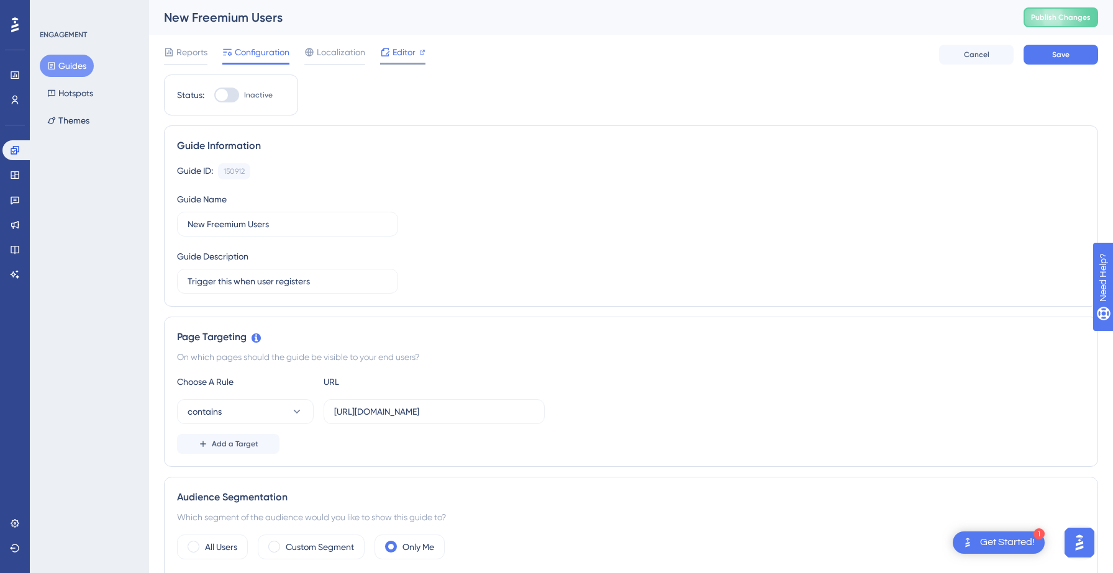
click at [406, 48] on span "Editor" at bounding box center [404, 52] width 23 height 15
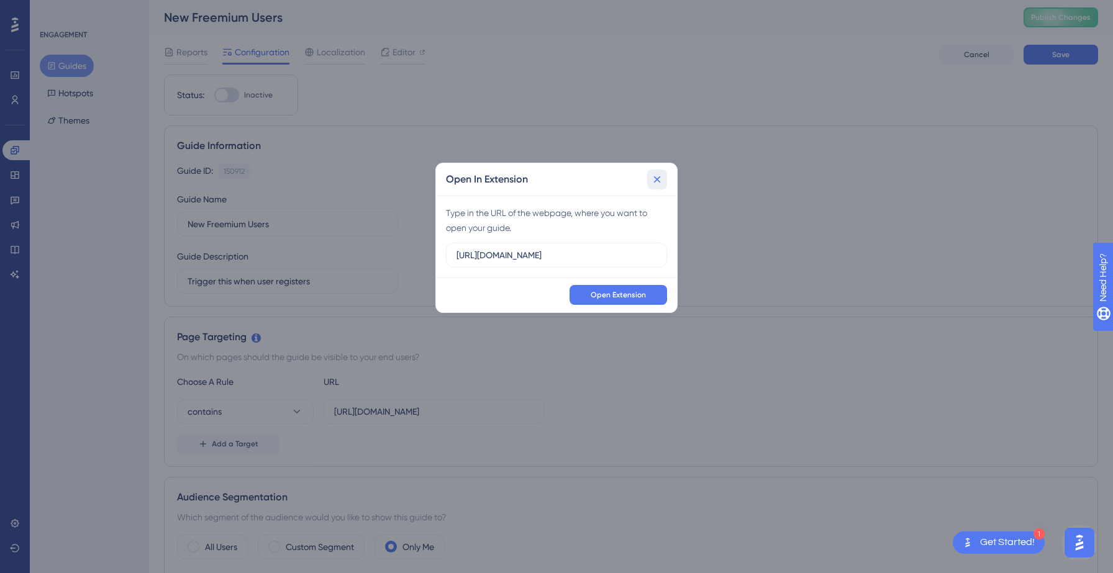
click at [650, 180] on button at bounding box center [657, 180] width 20 height 20
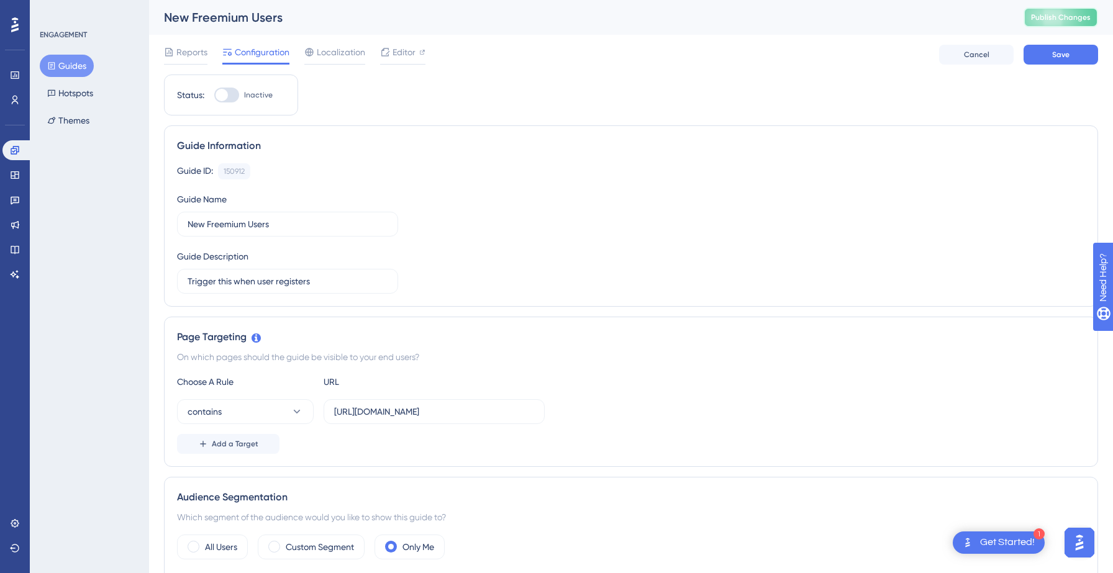
click at [1068, 19] on span "Publish Changes" at bounding box center [1061, 17] width 60 height 10
click at [398, 54] on span "Editor" at bounding box center [404, 52] width 23 height 15
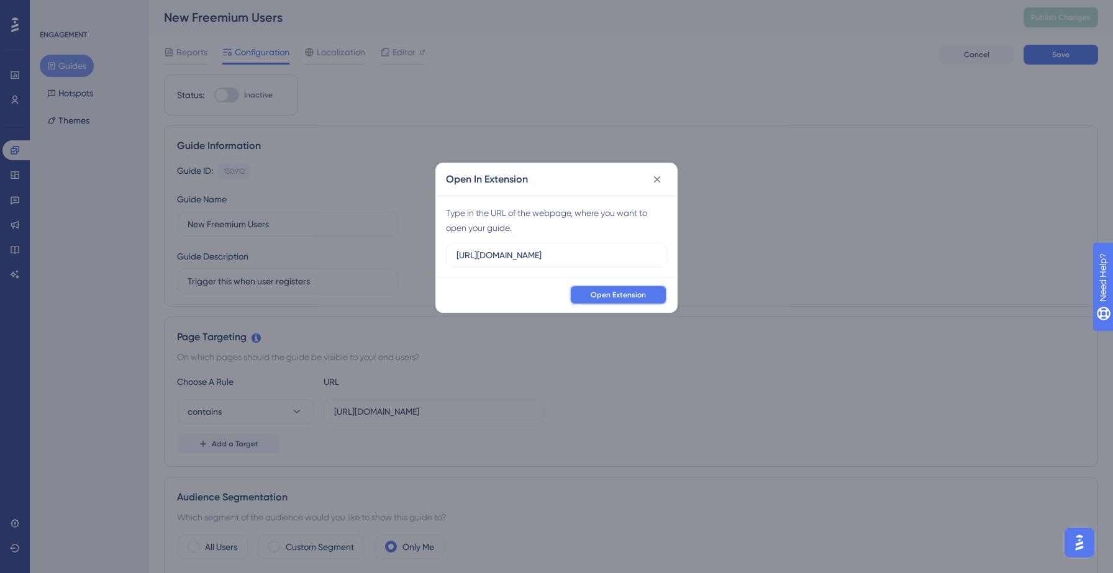
click at [591, 293] on span "Open Extension" at bounding box center [618, 295] width 55 height 10
click at [744, 189] on div "Open In Extension Type in the URL of the webpage, where you want to open your g…" at bounding box center [556, 286] width 1113 height 573
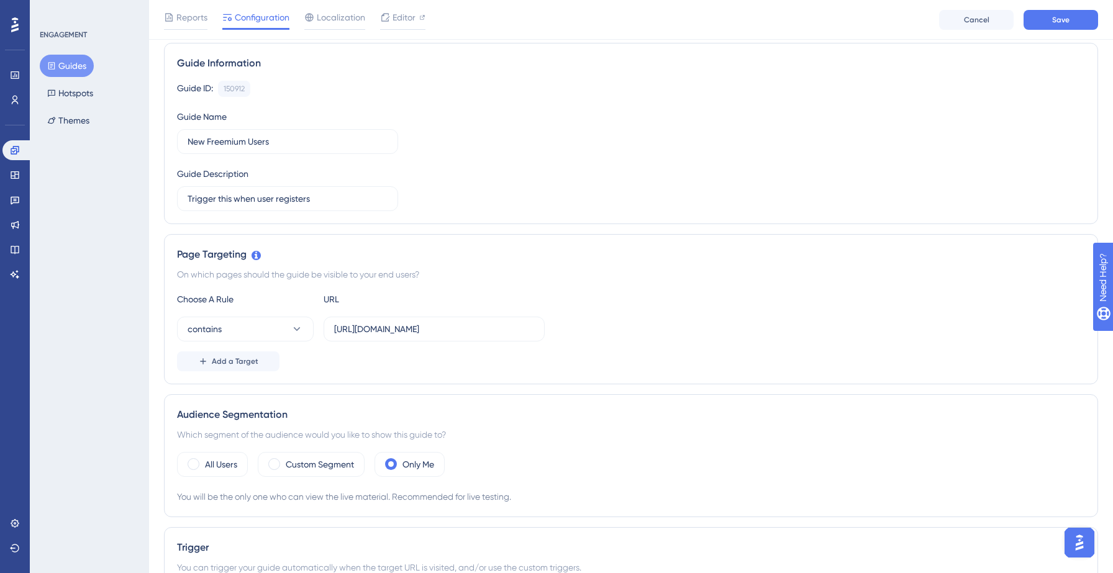
scroll to position [90, 0]
click at [1082, 542] on img "Open AI Assistant Launcher" at bounding box center [1080, 543] width 22 height 22
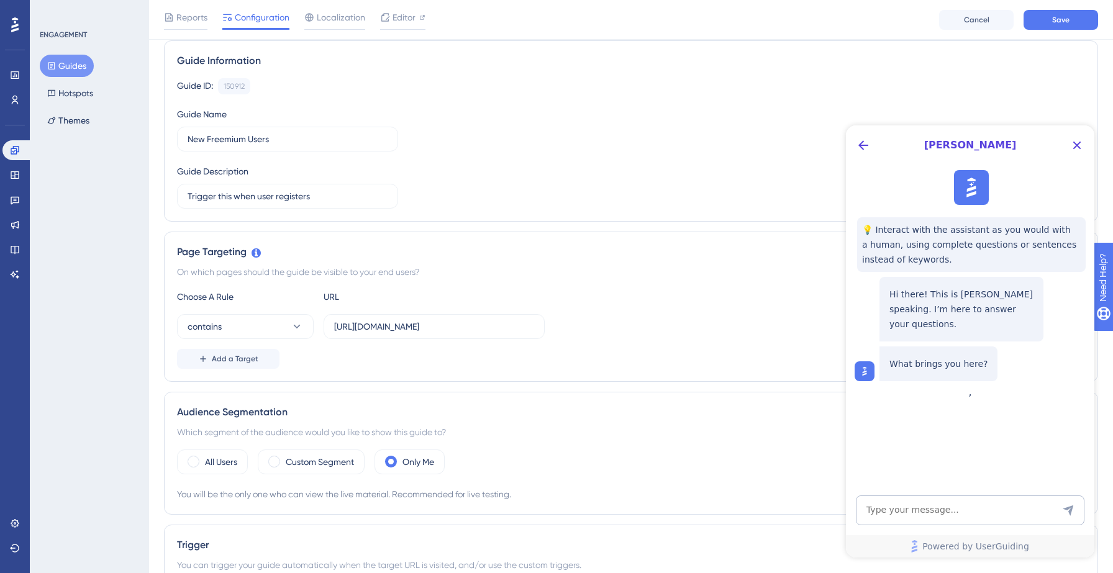
scroll to position [0, 0]
click at [799, 291] on div "Choose A Rule URL" at bounding box center [631, 297] width 908 height 15
click at [1083, 146] on icon "Close Button" at bounding box center [1077, 145] width 15 height 15
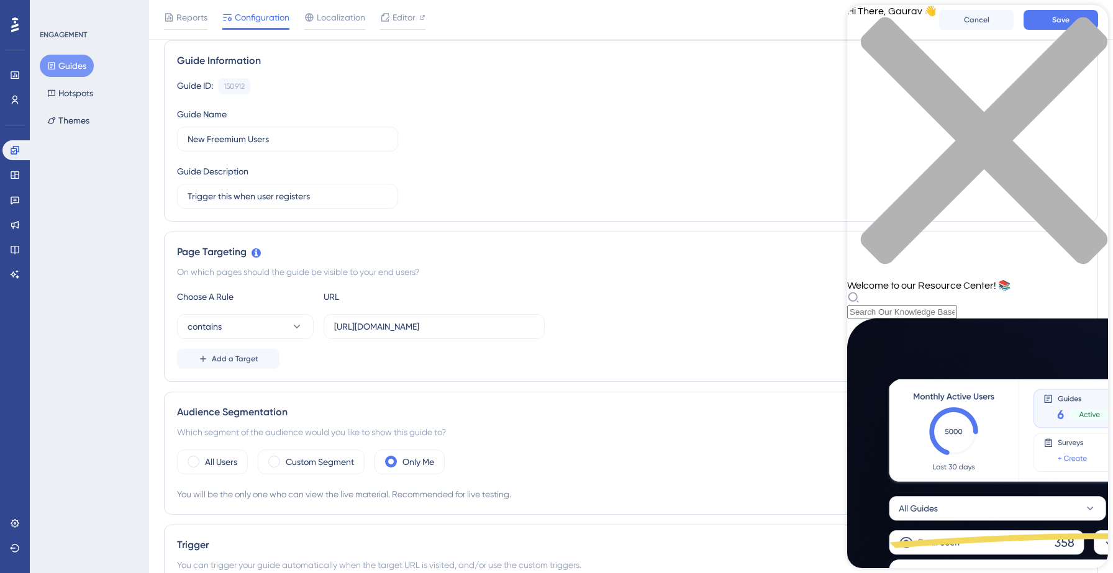
scroll to position [46, 0]
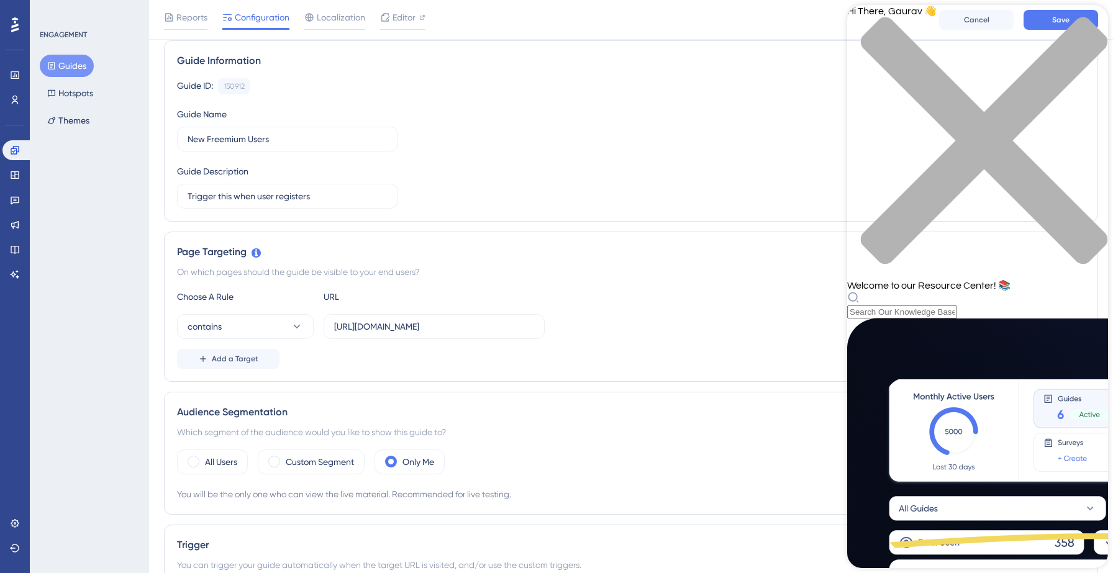
scroll to position [76, 0]
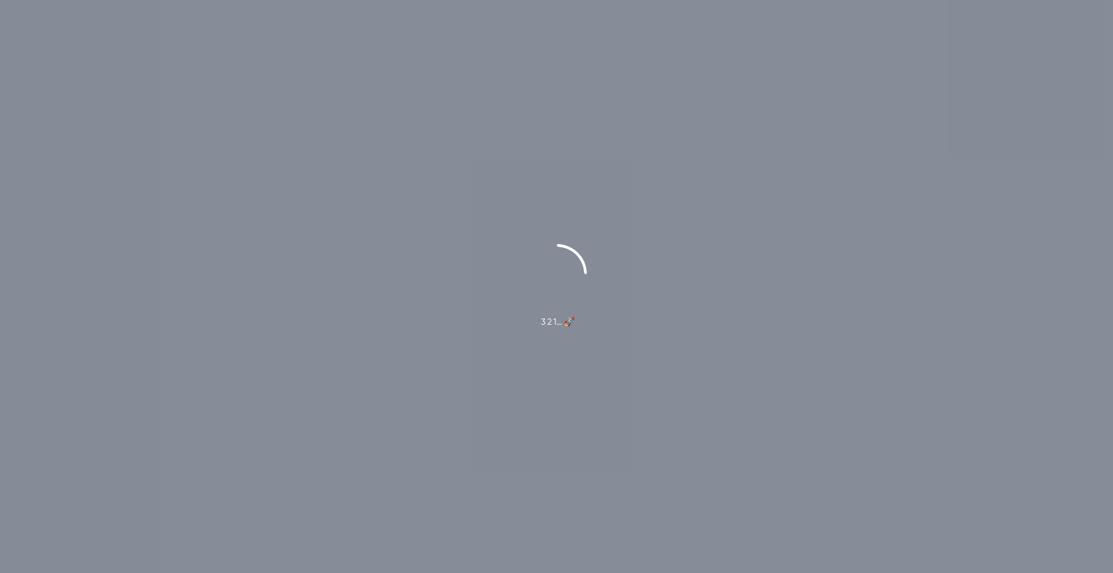
click at [613, 235] on div "3 2 1… 🚀" at bounding box center [556, 286] width 1113 height 573
